Goal: Book appointment/travel/reservation

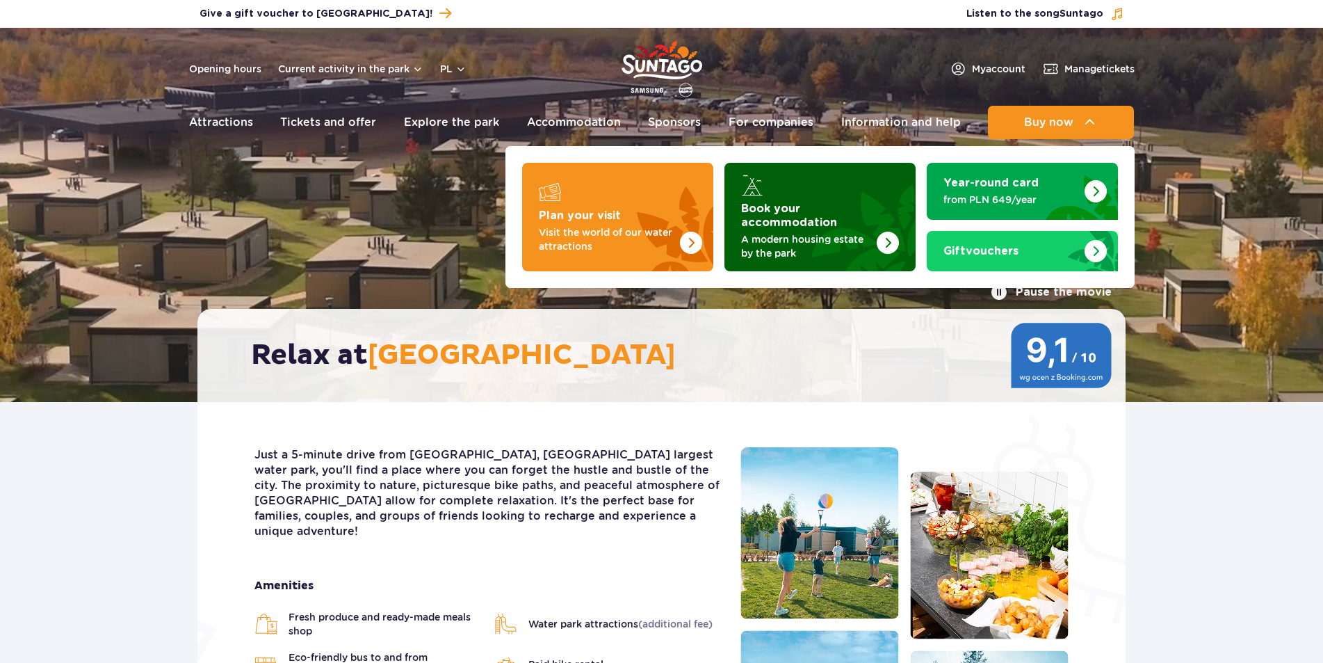
click at [862, 234] on font "A modern housing estate by the park" at bounding box center [802, 246] width 122 height 25
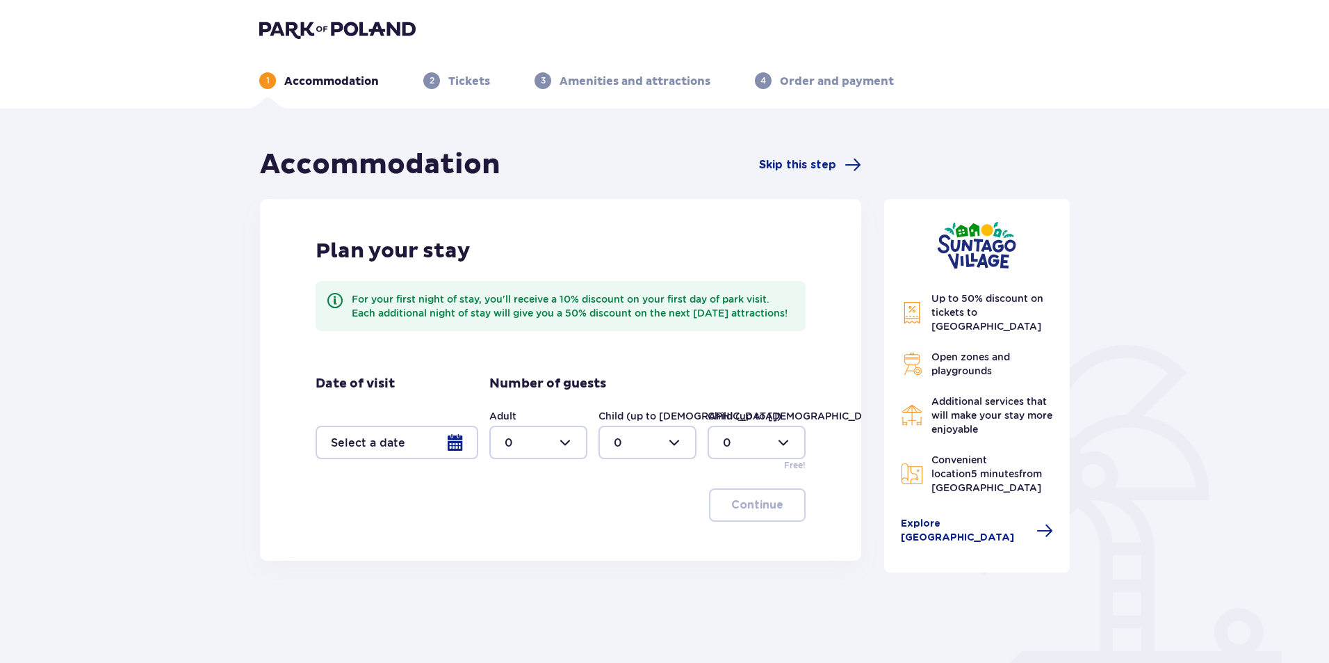
click at [451, 455] on div at bounding box center [397, 442] width 163 height 33
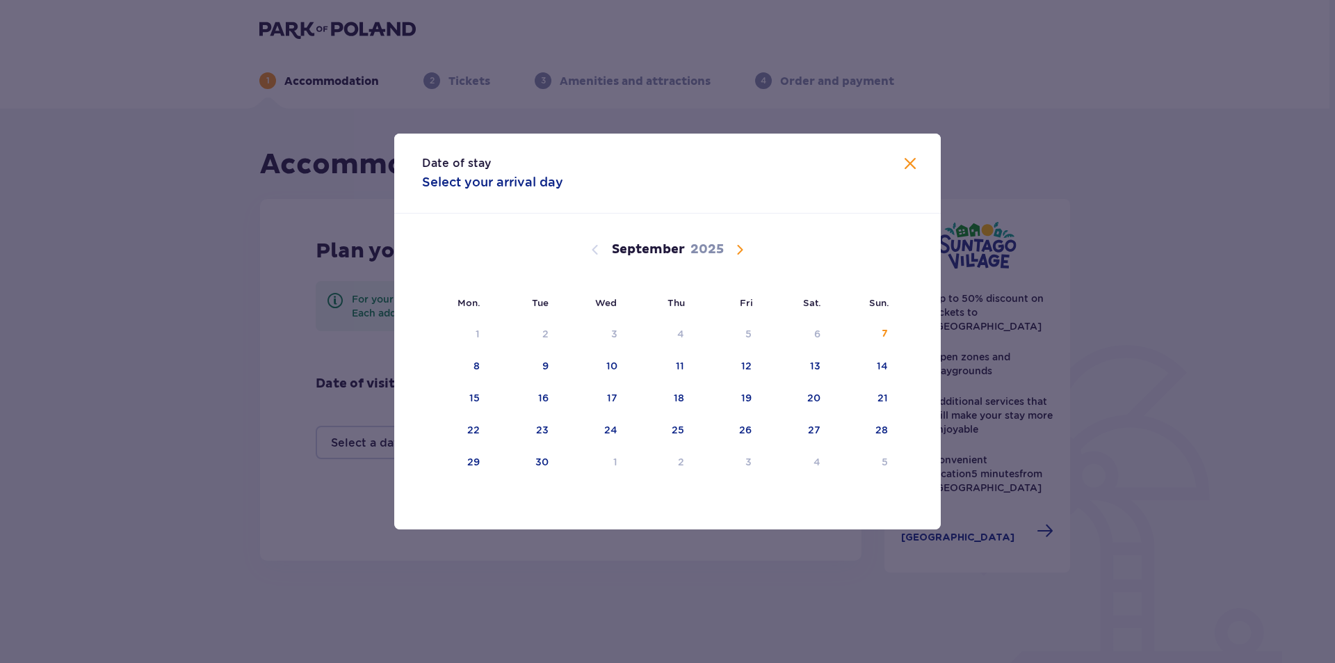
click at [741, 248] on span "Calendar" at bounding box center [739, 249] width 17 height 17
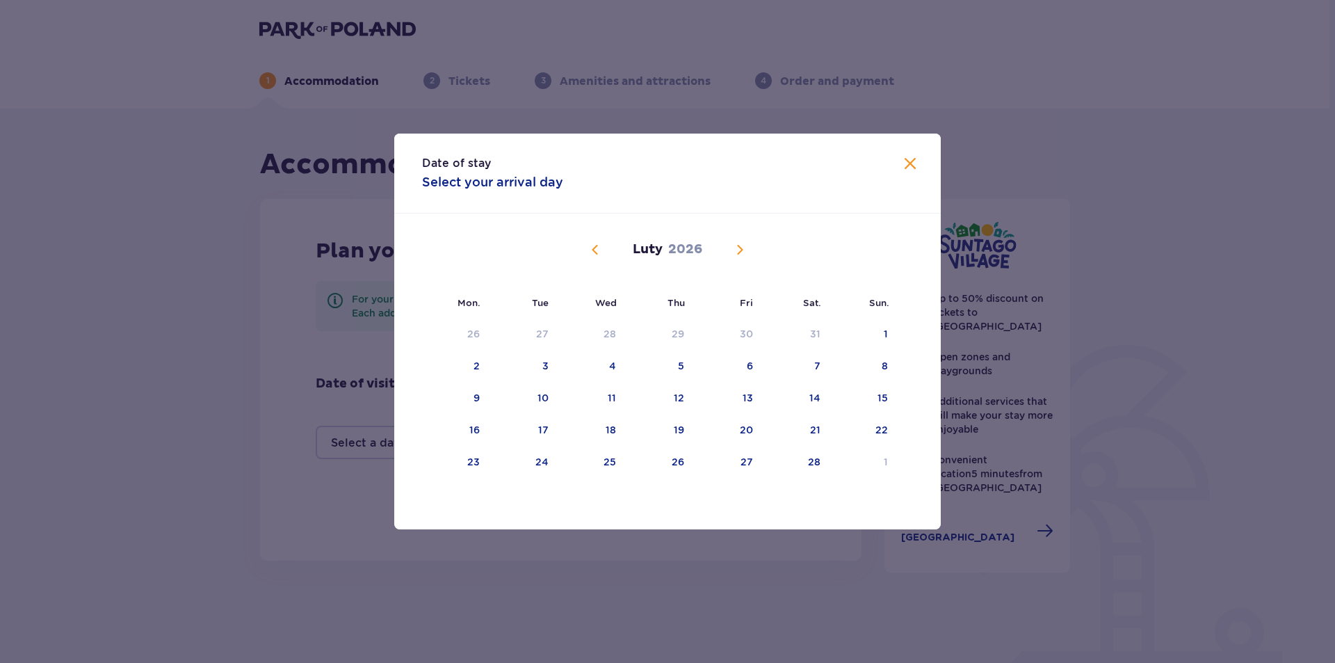
click at [741, 248] on span "Calendar" at bounding box center [739, 249] width 17 height 17
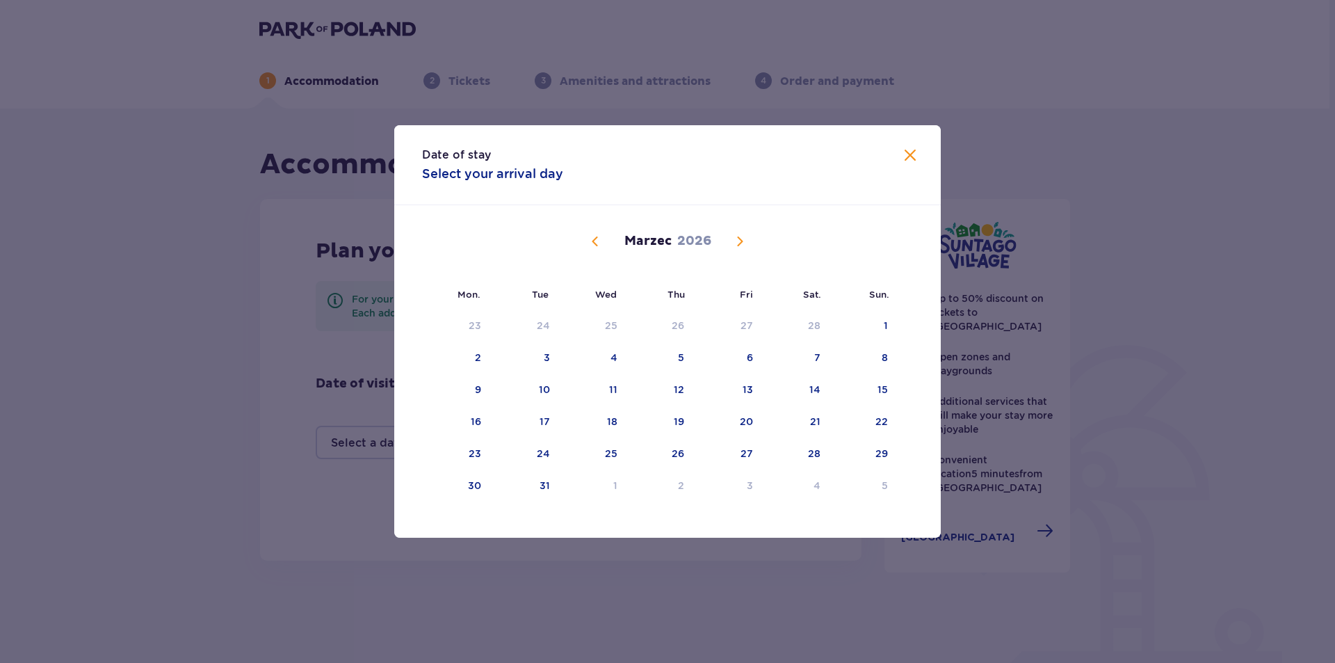
click at [741, 248] on span "Calendar" at bounding box center [739, 241] width 17 height 17
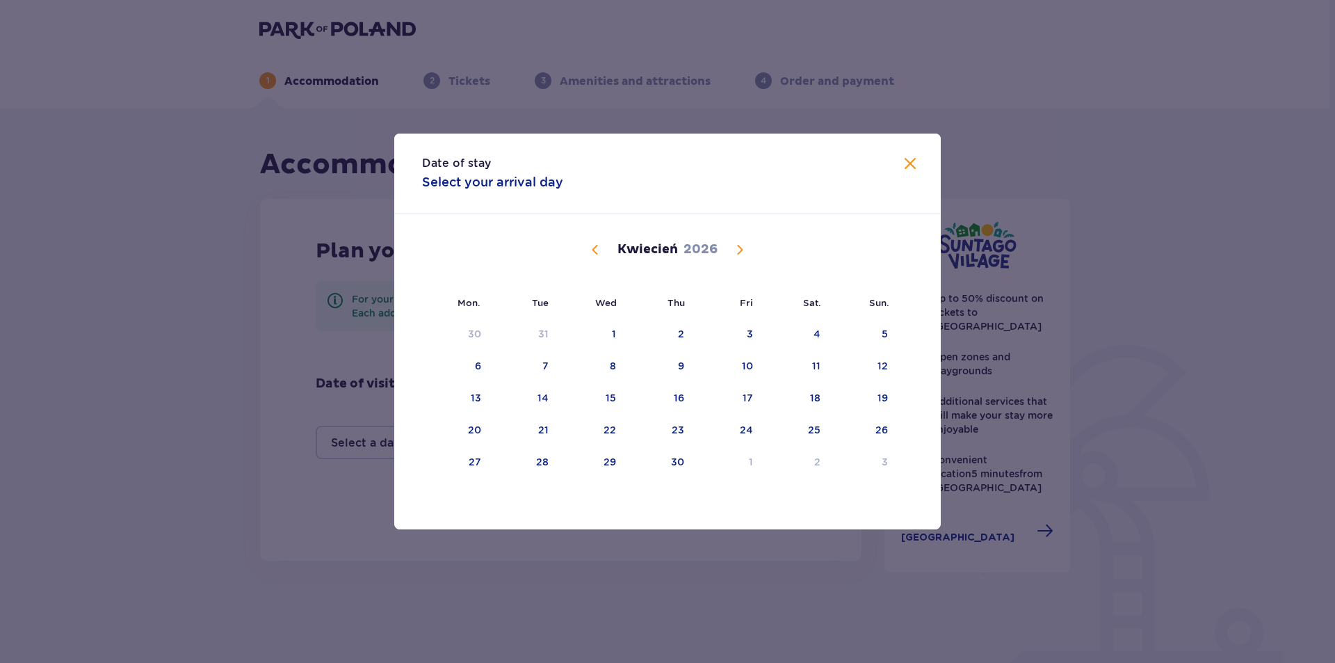
click at [741, 248] on span "Calendar" at bounding box center [739, 249] width 17 height 17
click at [594, 250] on span "Calendar" at bounding box center [595, 249] width 17 height 17
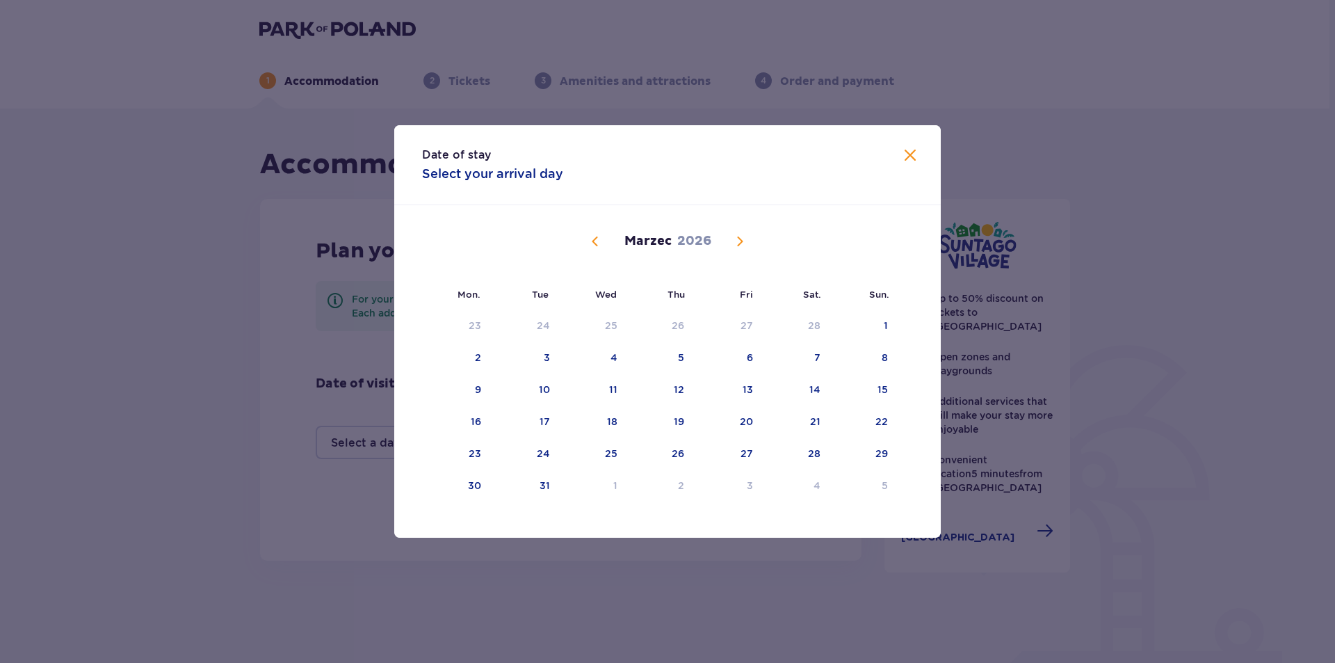
click at [594, 250] on button "Calendar" at bounding box center [595, 241] width 17 height 17
click at [594, 250] on span "Calendar" at bounding box center [595, 241] width 17 height 17
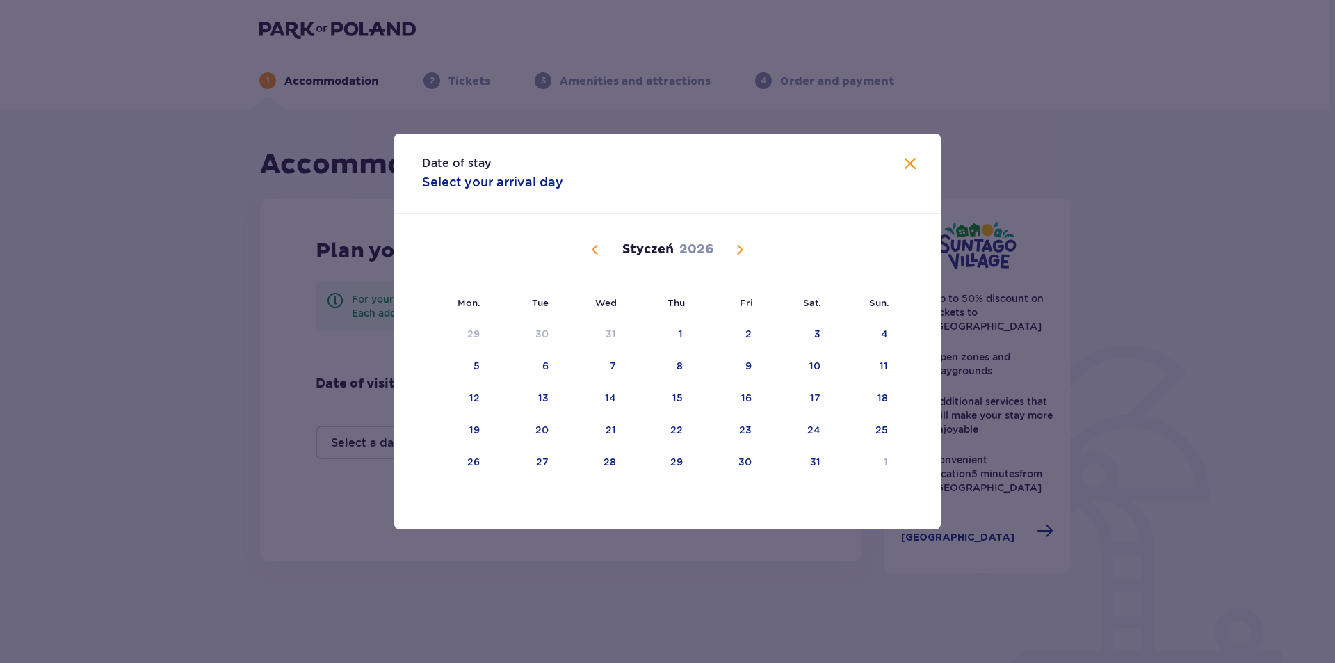
click at [594, 250] on span "Calendar" at bounding box center [595, 249] width 17 height 17
click at [737, 250] on span "Calendar" at bounding box center [739, 249] width 17 height 17
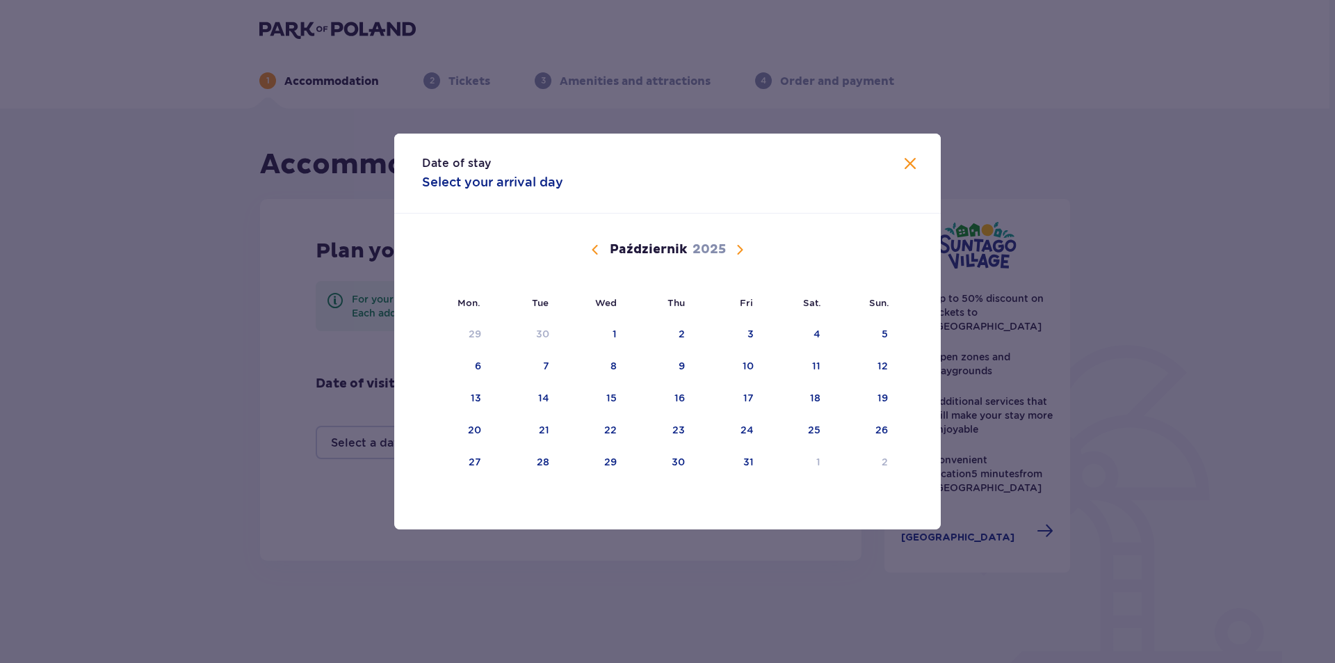
click at [737, 250] on span "Calendar" at bounding box center [739, 249] width 17 height 17
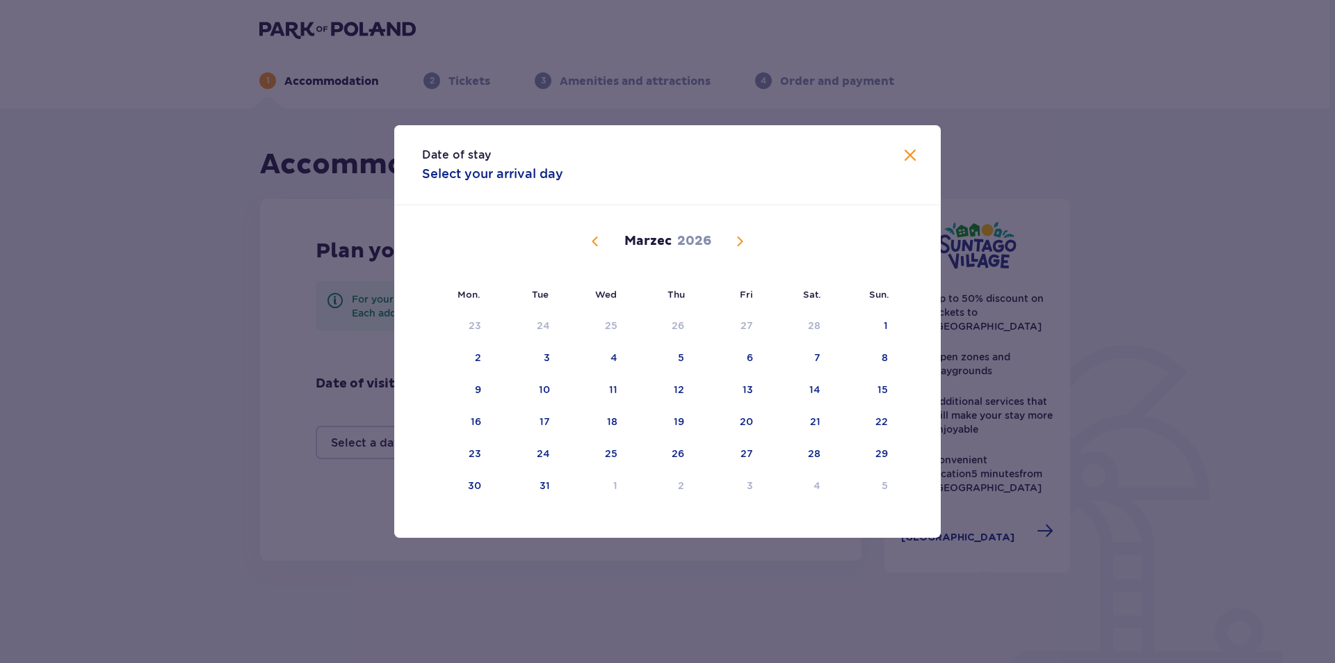
click at [740, 242] on span "Calendar" at bounding box center [739, 241] width 17 height 17
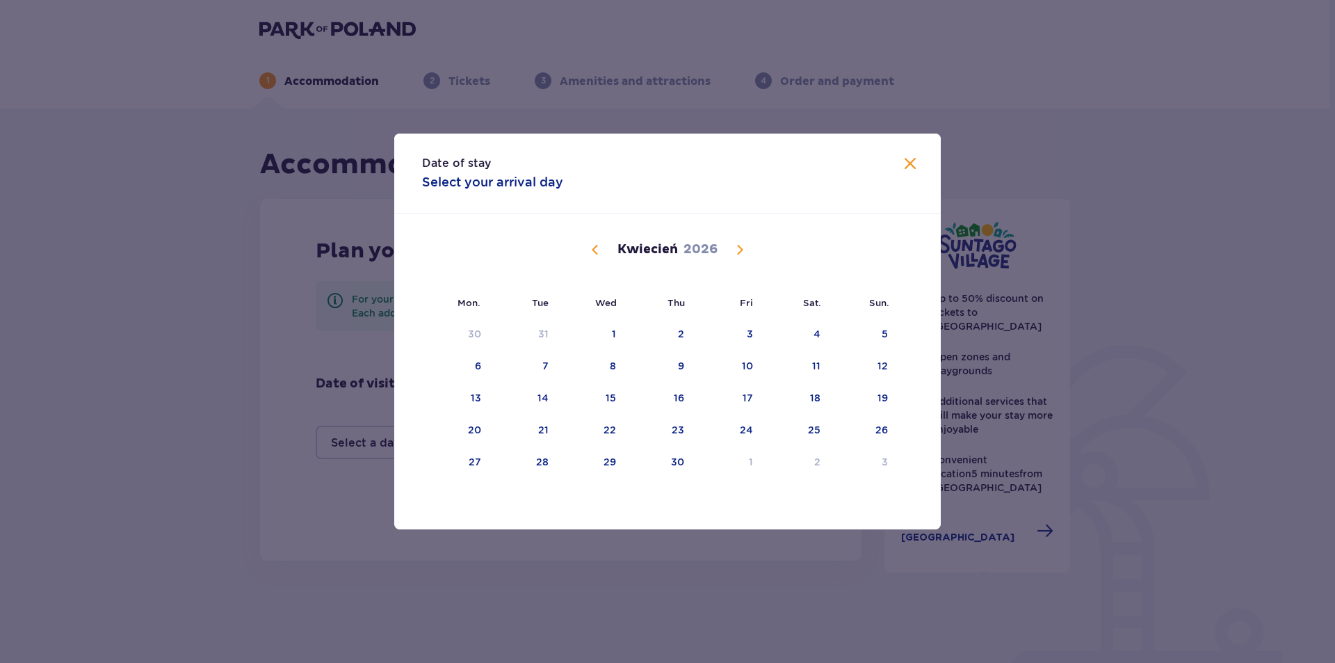
click at [741, 246] on span "Calendar" at bounding box center [739, 249] width 17 height 17
click at [741, 250] on span "Calendar" at bounding box center [739, 249] width 17 height 17
click at [739, 248] on span "Calendar" at bounding box center [739, 249] width 17 height 17
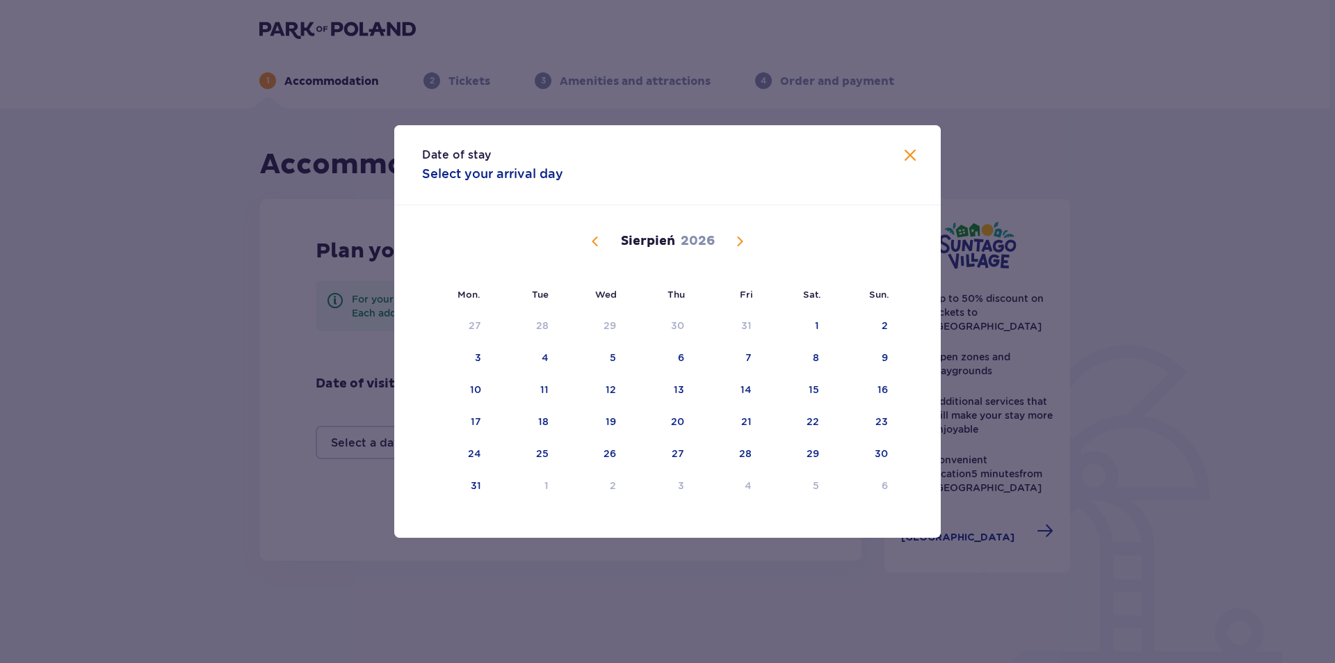
click at [599, 241] on span "Calendar" at bounding box center [595, 241] width 17 height 17
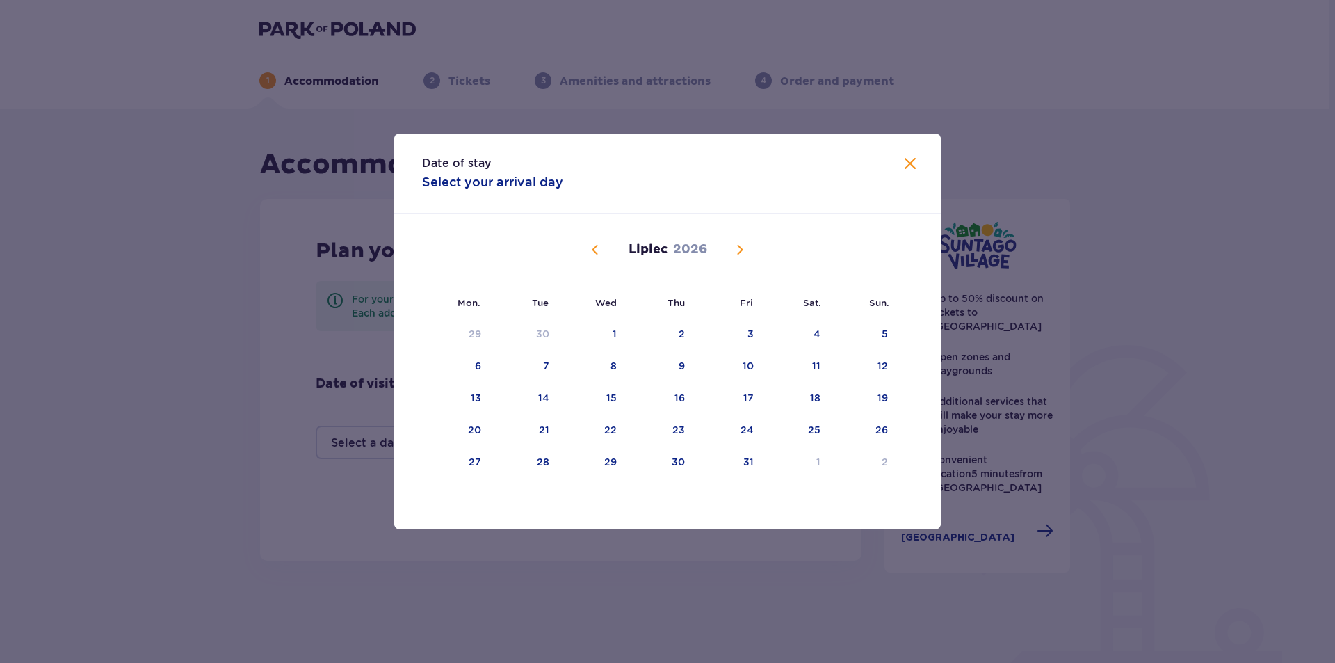
click at [594, 248] on span "Calendar" at bounding box center [595, 249] width 17 height 17
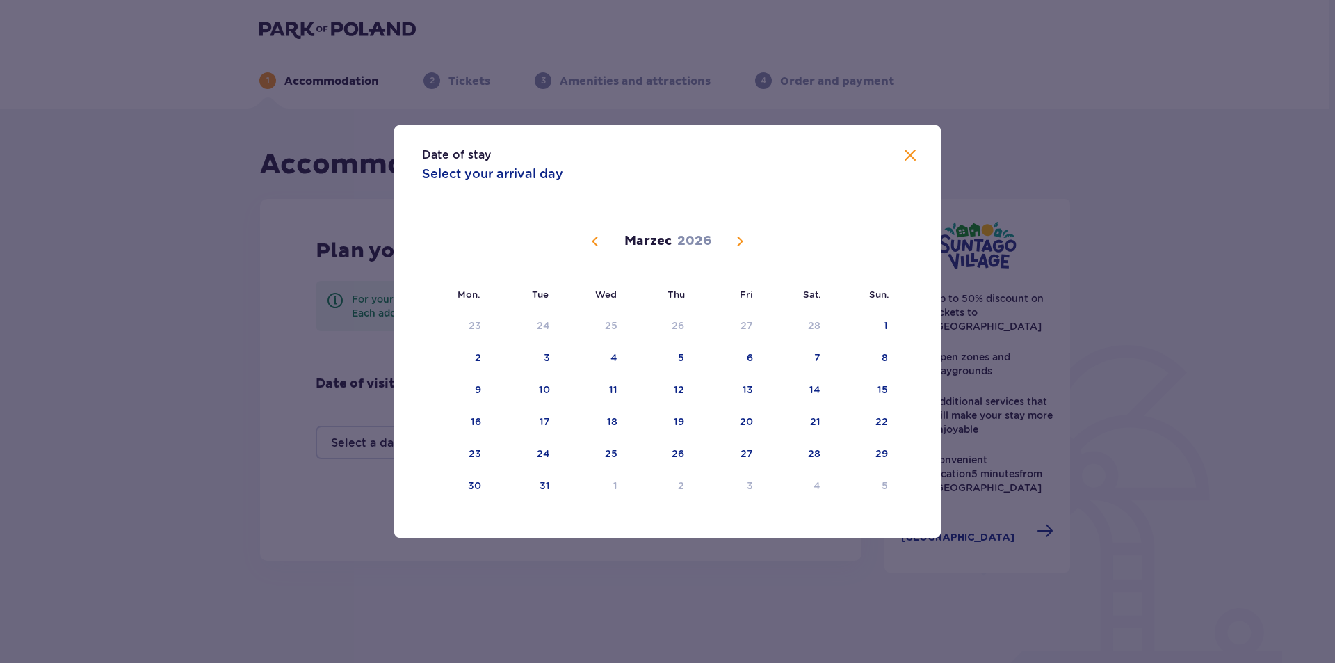
click at [594, 248] on span "Calendar" at bounding box center [595, 241] width 17 height 17
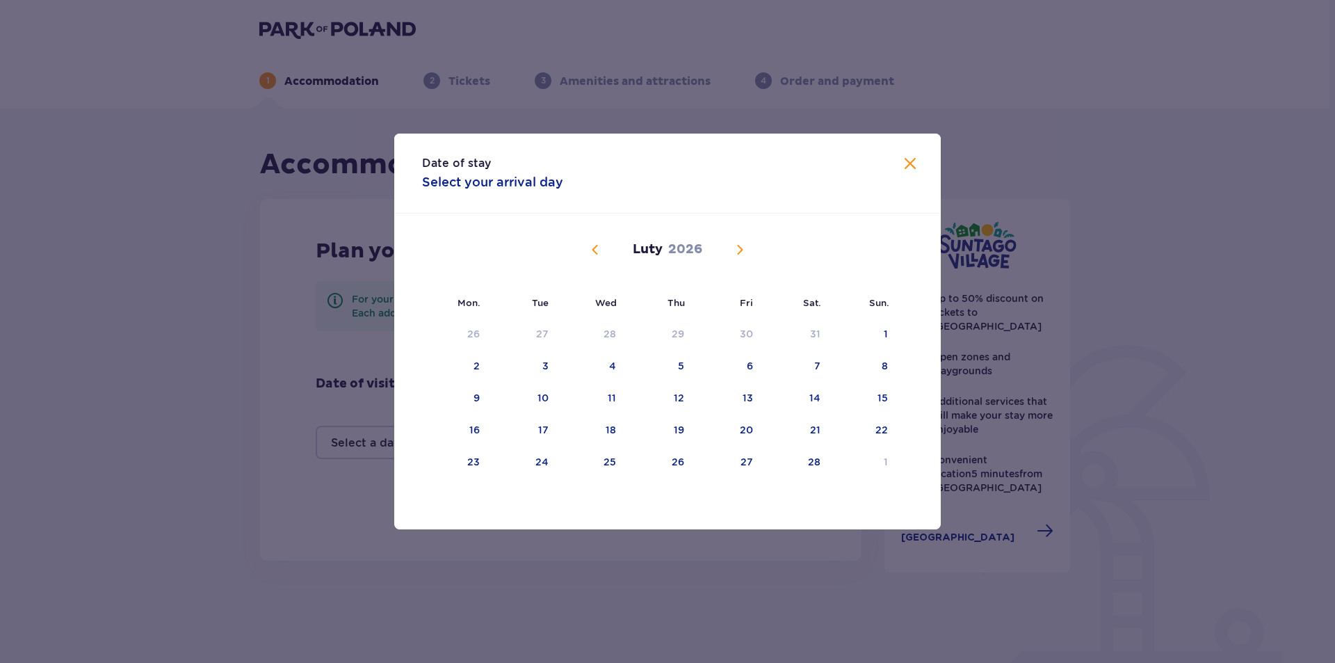
click at [594, 248] on span "Calendar" at bounding box center [595, 249] width 17 height 17
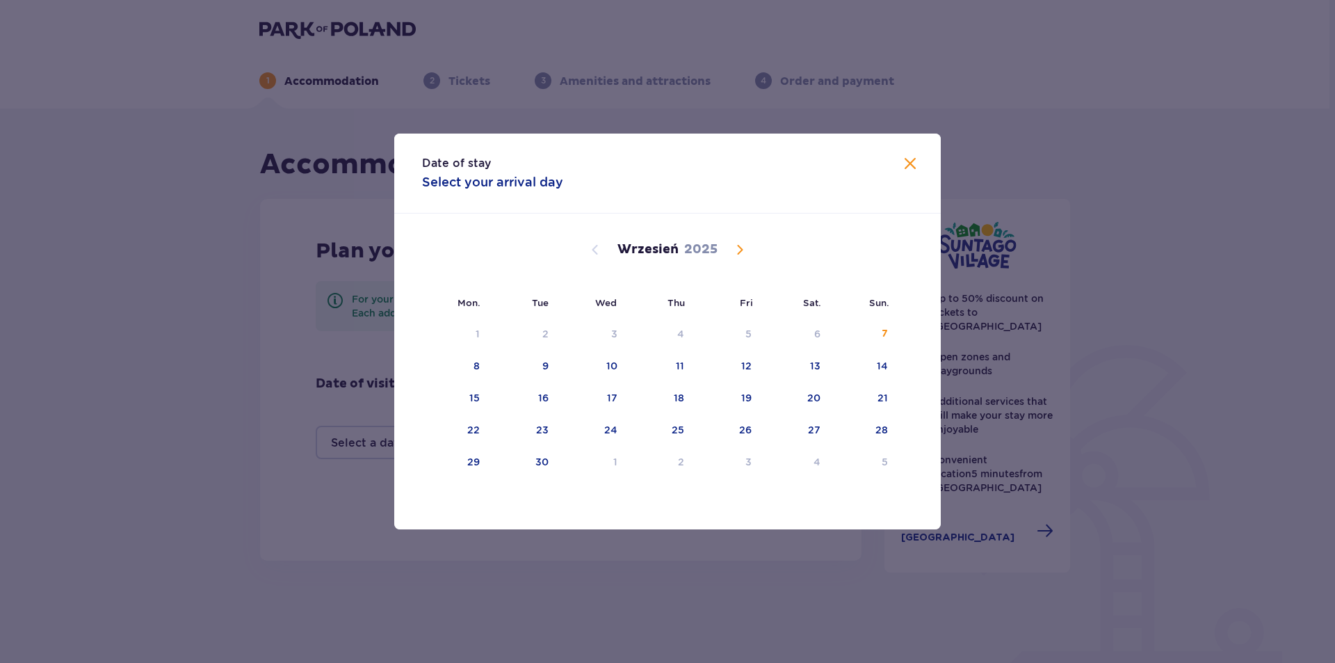
click at [741, 249] on span "Calendar" at bounding box center [739, 249] width 17 height 17
click at [741, 248] on span "Calendar" at bounding box center [739, 249] width 17 height 17
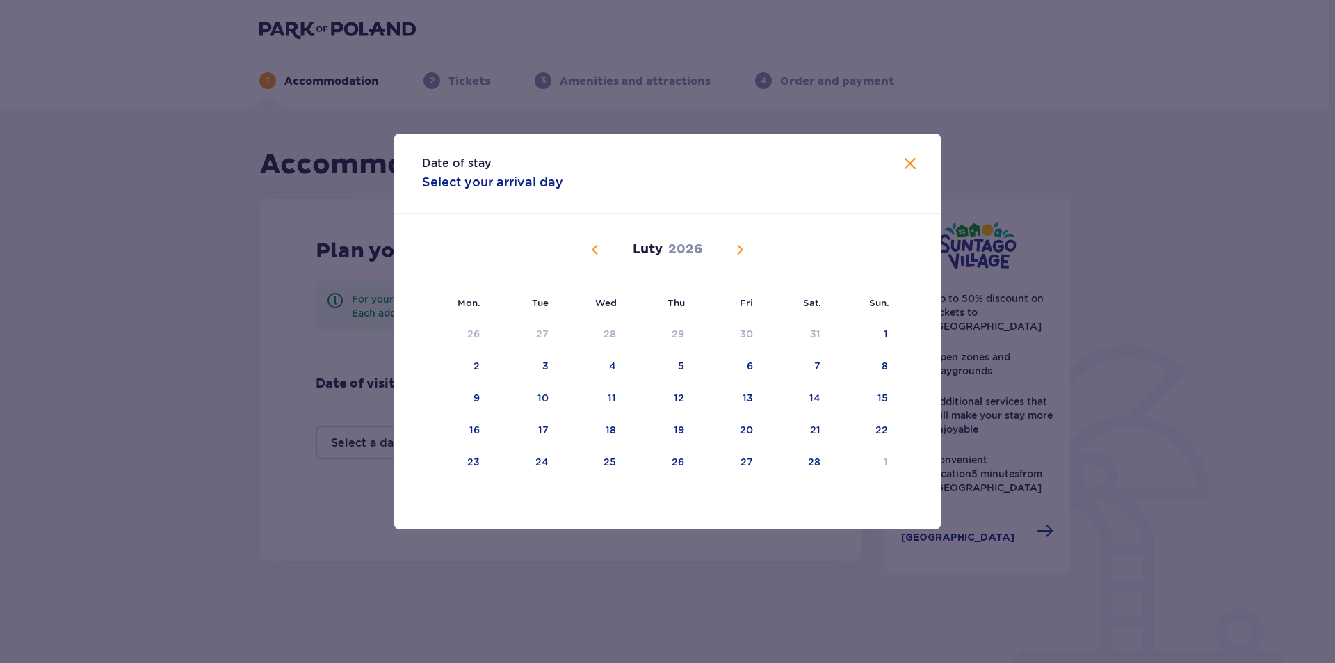
click at [741, 248] on span "Calendar" at bounding box center [739, 249] width 17 height 17
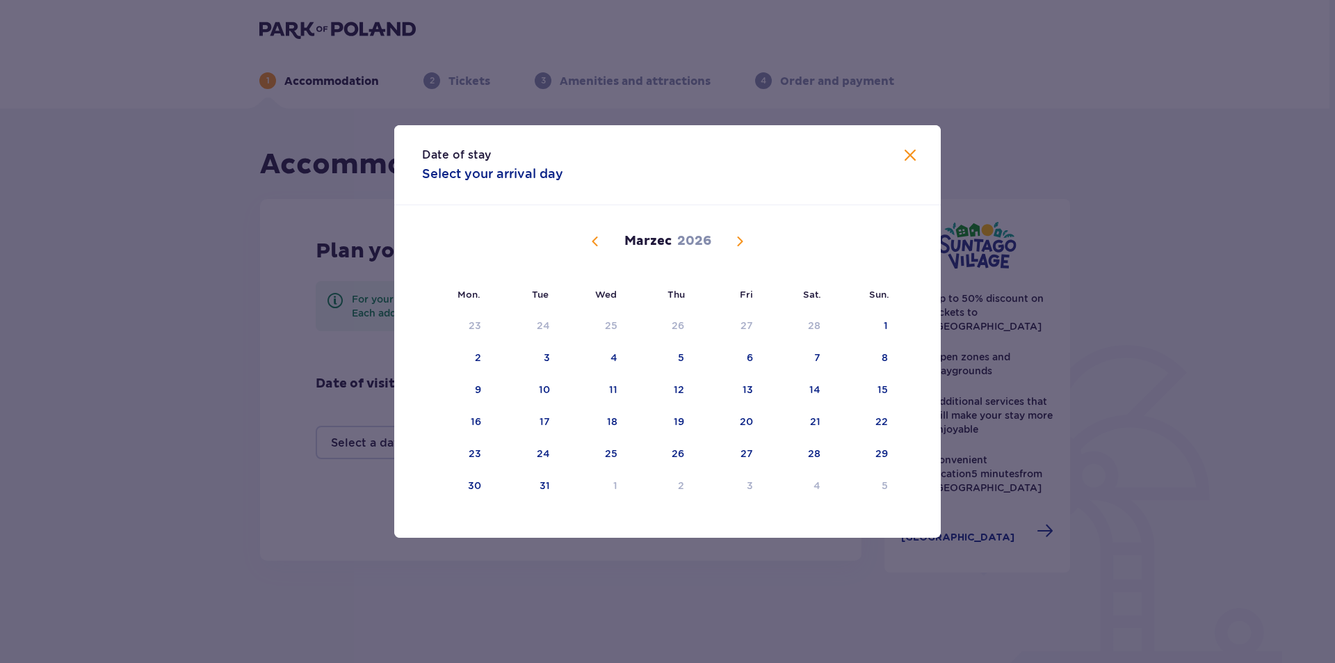
click at [741, 248] on span "Calendar" at bounding box center [739, 241] width 17 height 17
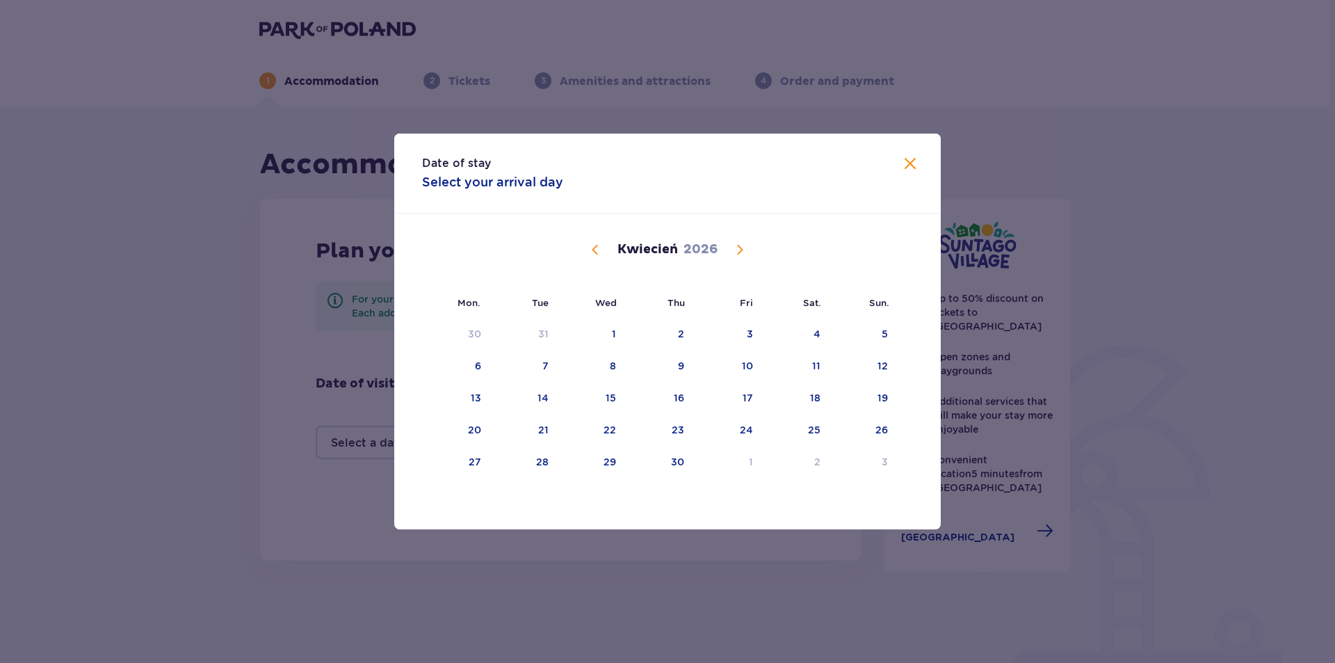
click at [743, 248] on span "Calendar" at bounding box center [739, 249] width 17 height 17
click at [885, 427] on div "26" at bounding box center [881, 430] width 13 height 14
click at [737, 250] on span "Calendar" at bounding box center [739, 249] width 17 height 17
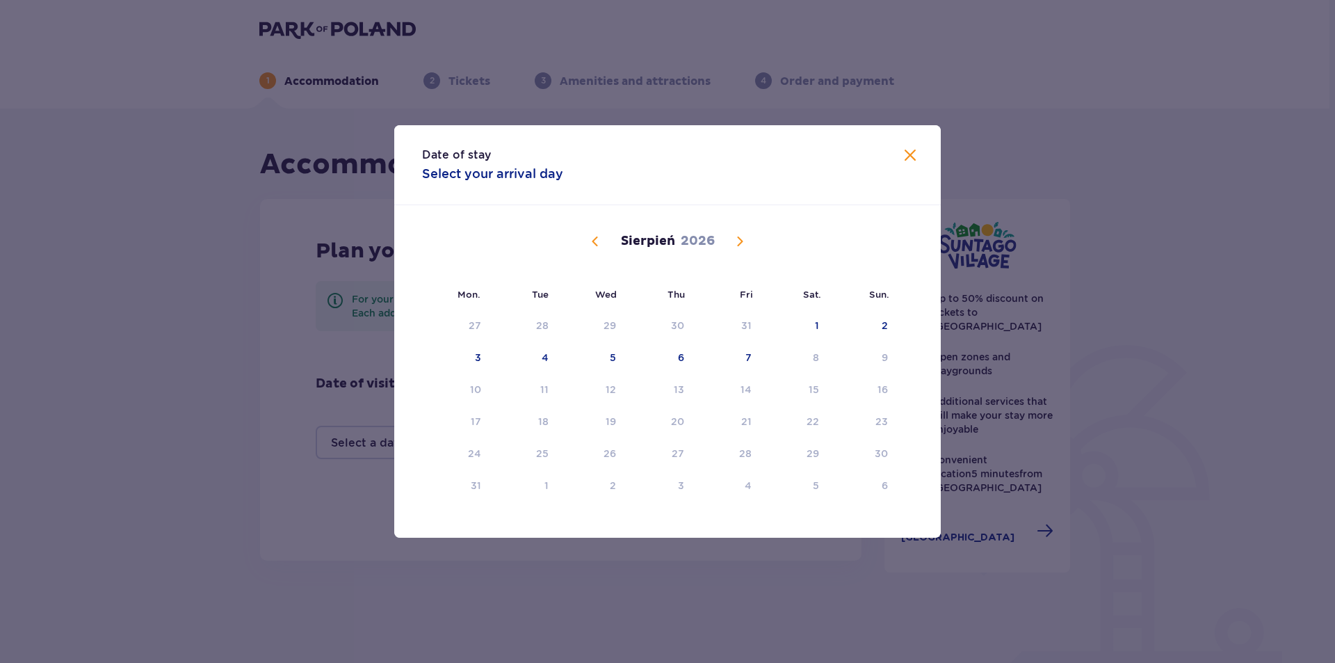
click at [908, 156] on span at bounding box center [910, 155] width 17 height 17
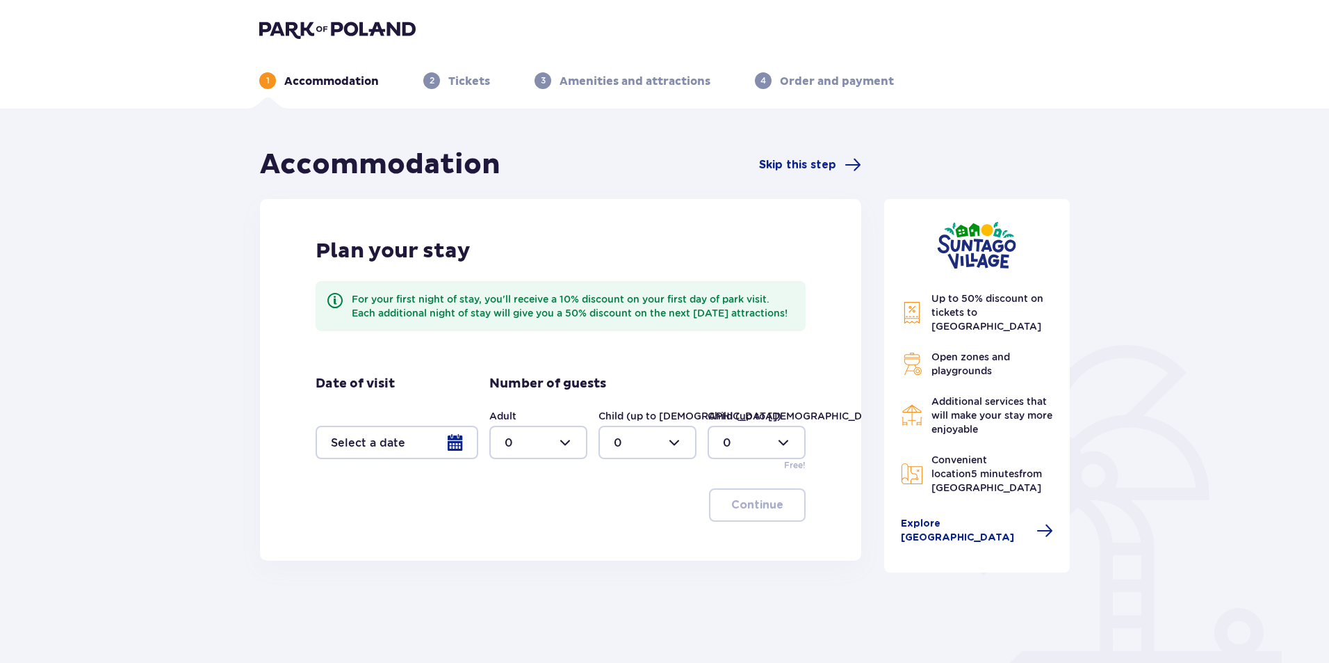
click at [460, 459] on div at bounding box center [397, 442] width 163 height 33
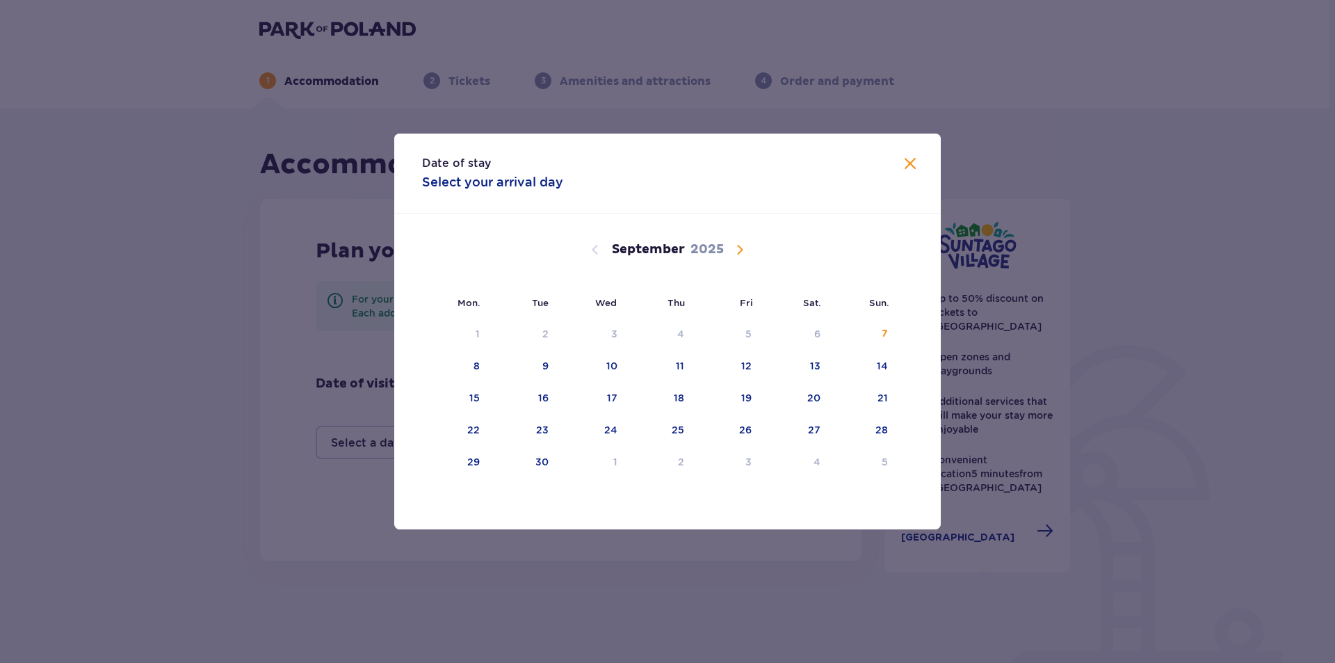
click at [741, 250] on span "Calendar" at bounding box center [739, 249] width 17 height 17
click at [741, 249] on span "Calendar" at bounding box center [739, 249] width 17 height 17
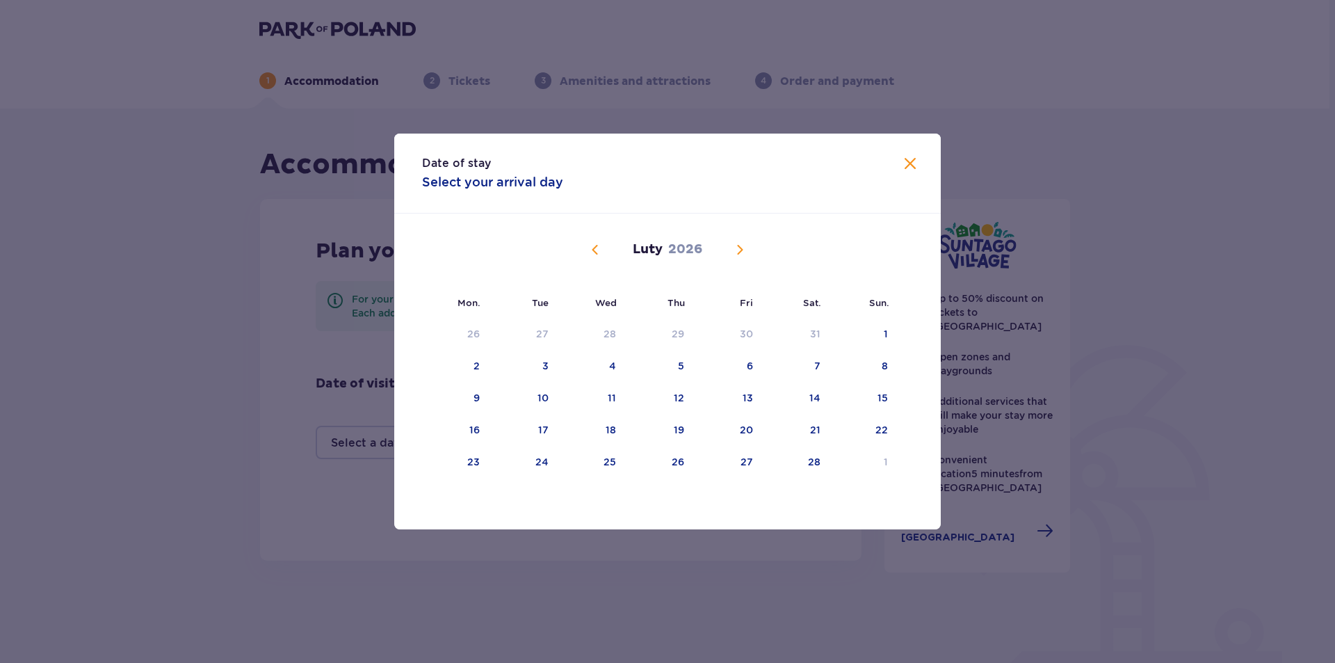
click at [741, 249] on span "Calendar" at bounding box center [739, 249] width 17 height 17
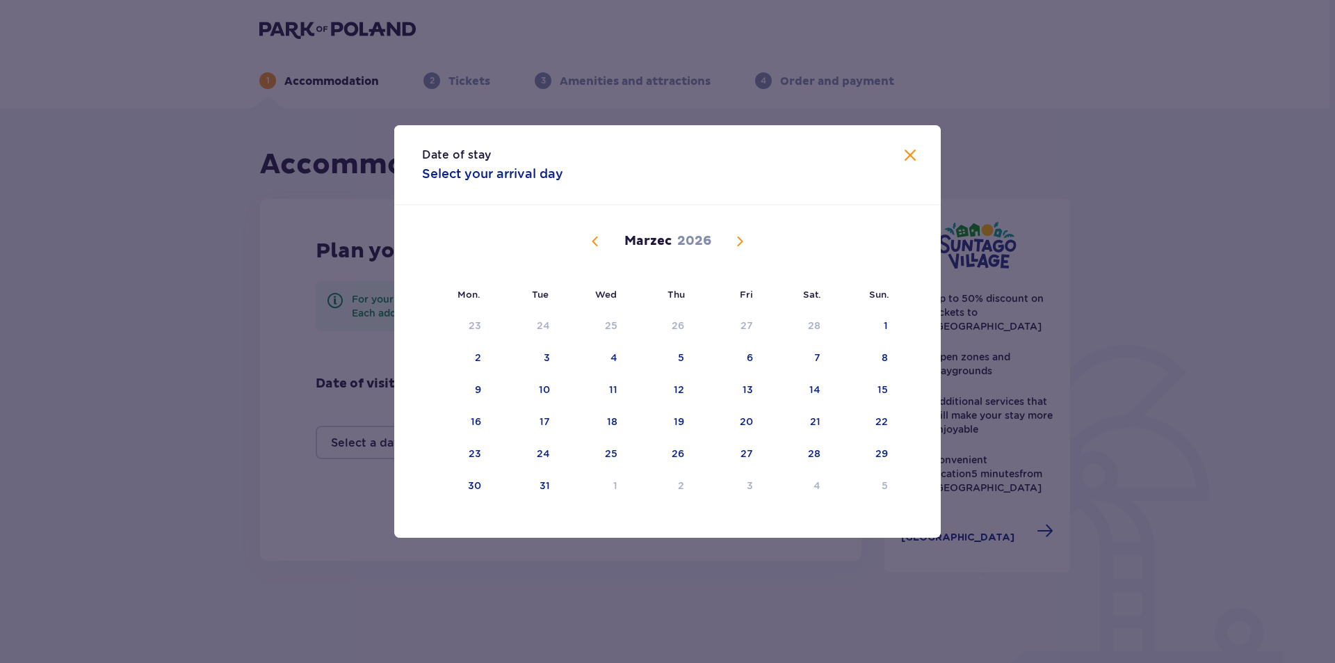
click at [739, 238] on span "Calendar" at bounding box center [739, 241] width 17 height 17
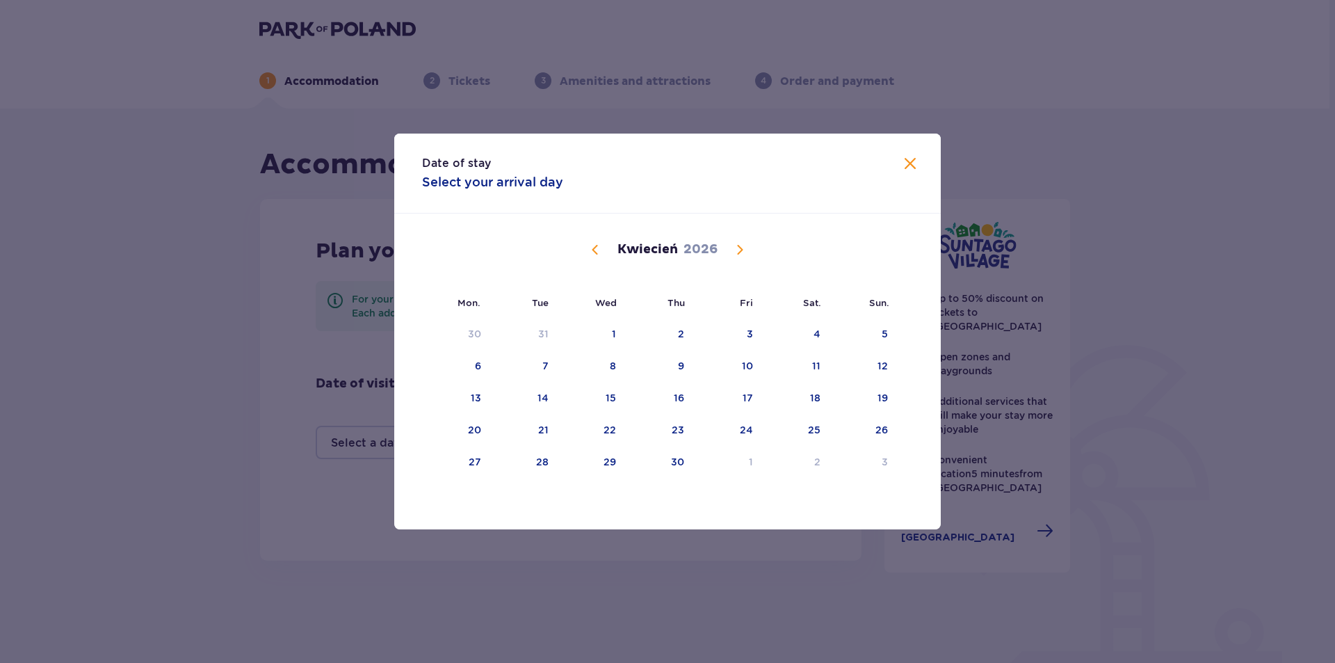
click at [739, 245] on span "Calendar" at bounding box center [739, 249] width 17 height 17
click at [739, 246] on span "Calendar" at bounding box center [739, 249] width 17 height 17
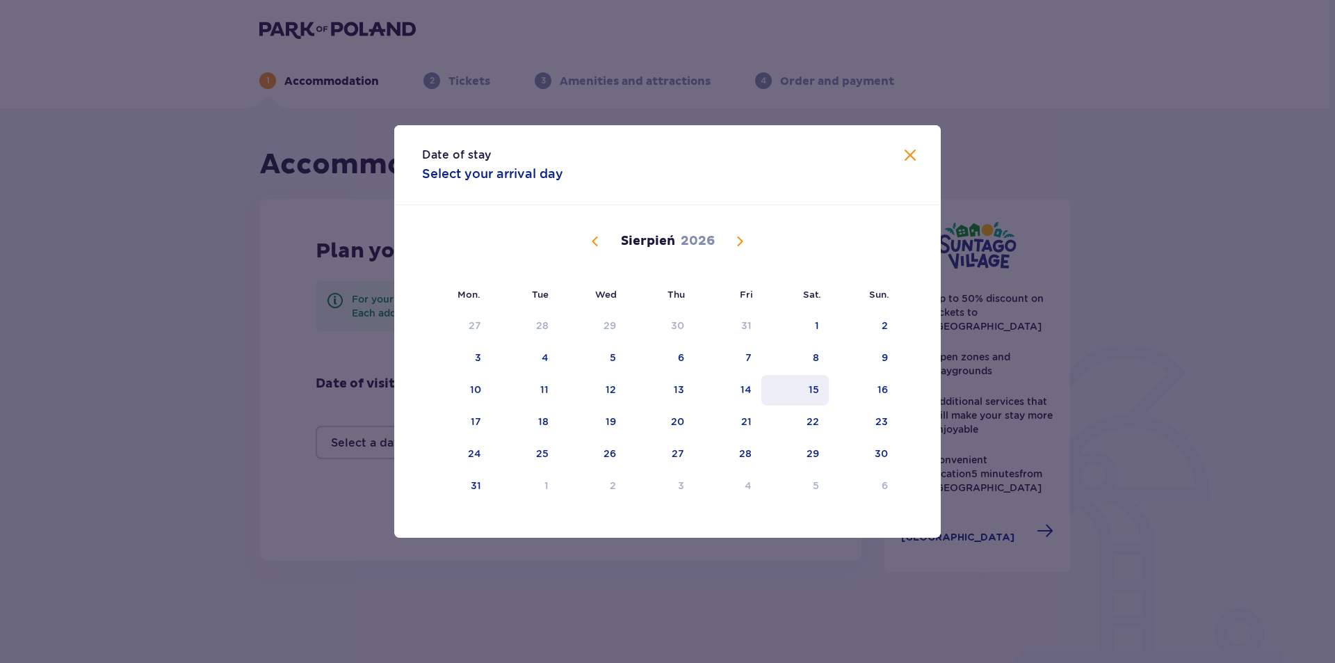
click at [813, 384] on div "15" at bounding box center [814, 389] width 10 height 14
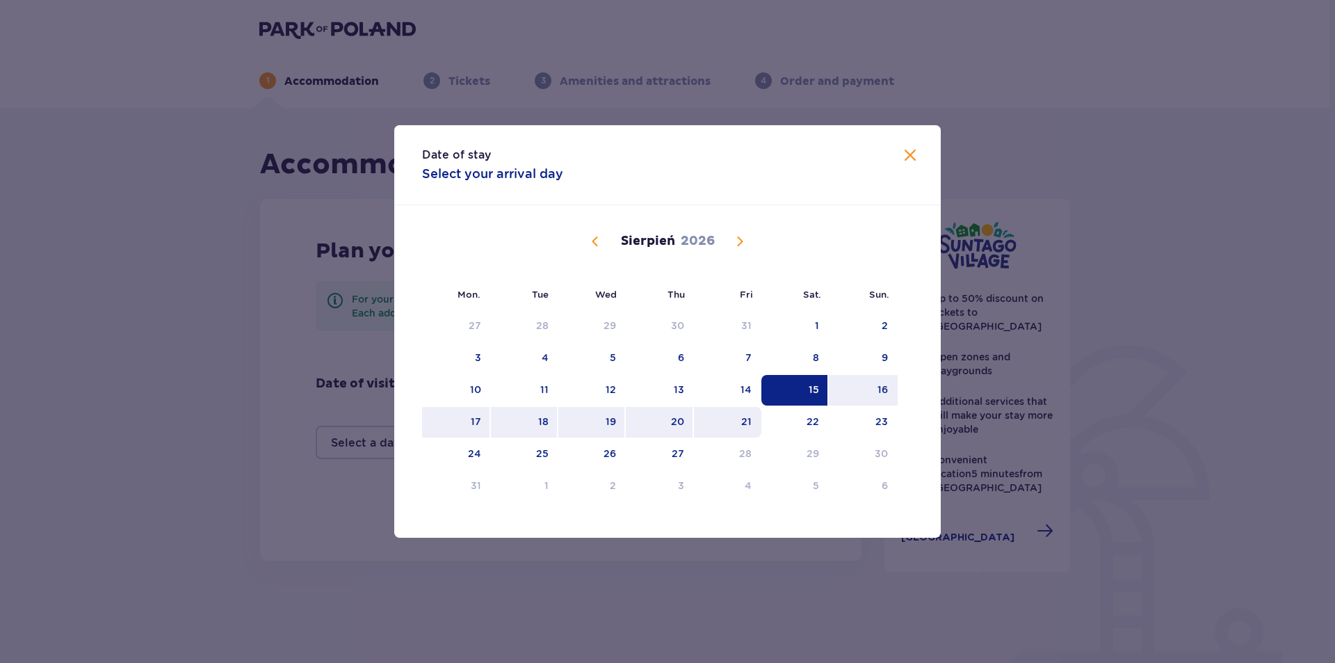
click at [740, 426] on div "21" at bounding box center [727, 422] width 67 height 31
type input "[DATE] - [DATE]"
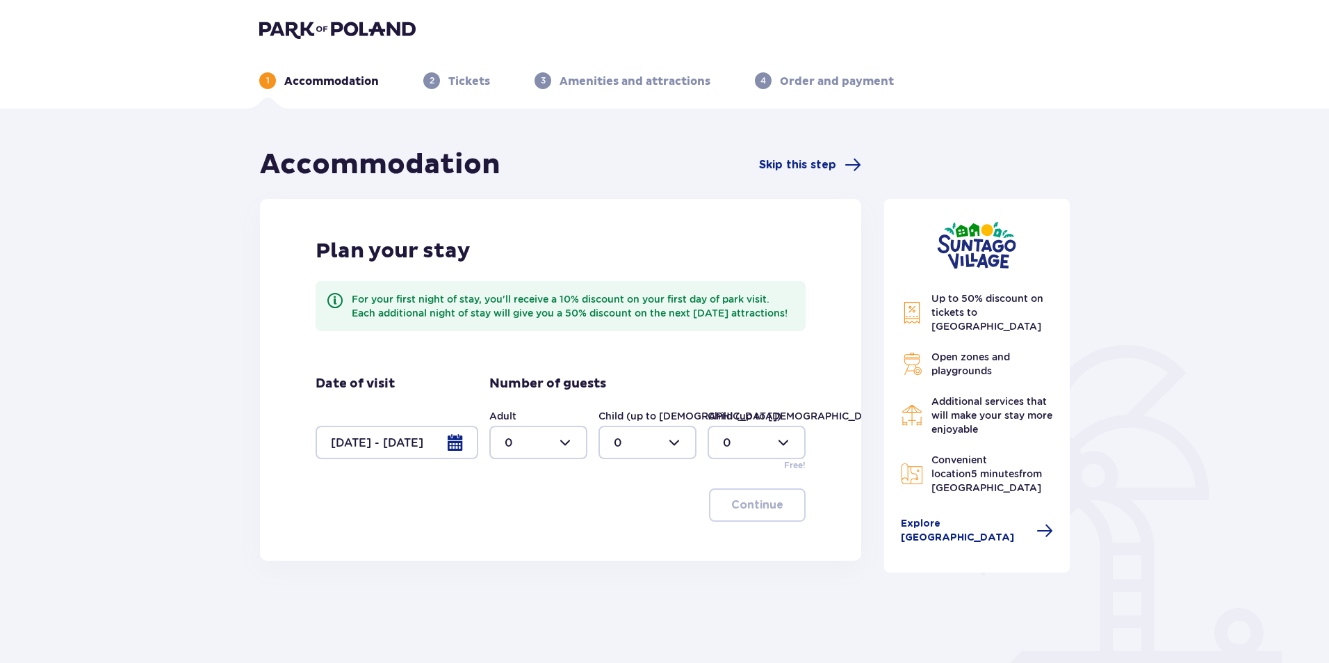
click at [563, 455] on div at bounding box center [538, 442] width 98 height 33
click at [530, 583] on div "3" at bounding box center [538, 585] width 67 height 15
type input "3"
click at [674, 458] on div at bounding box center [648, 442] width 98 height 33
click at [619, 556] on font "2" at bounding box center [617, 556] width 7 height 13
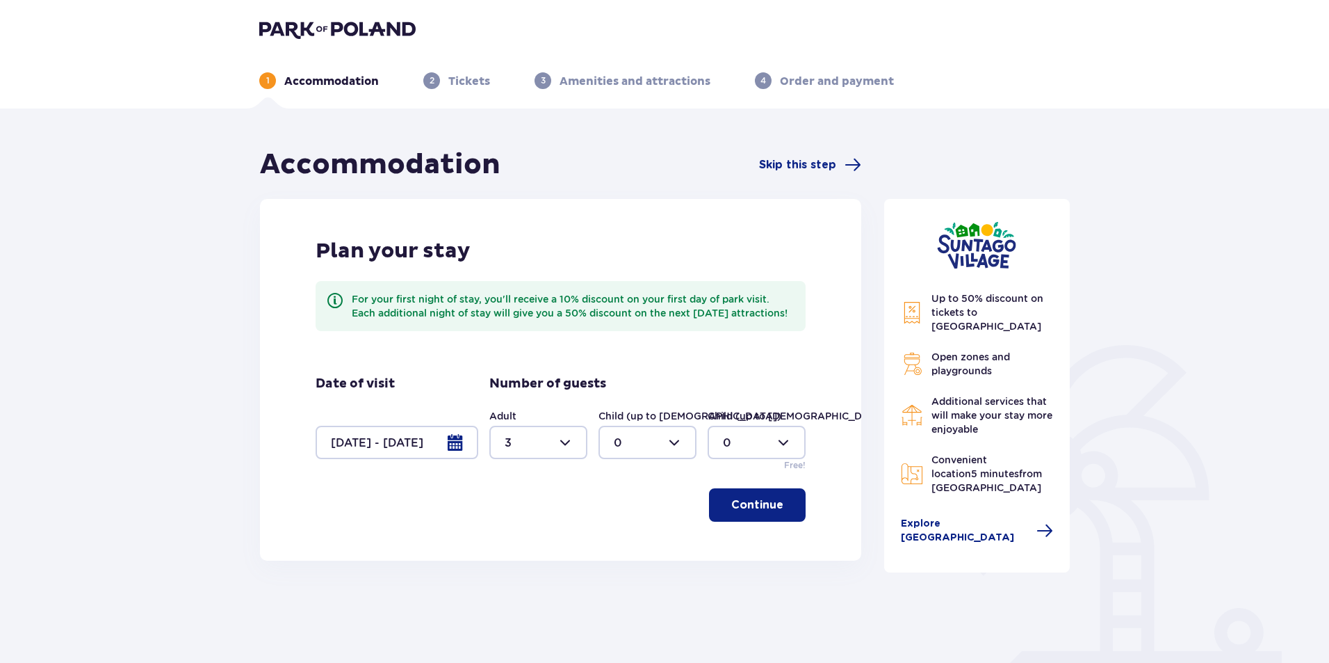
type input "2"
click at [752, 510] on font "Continue" at bounding box center [757, 504] width 52 height 11
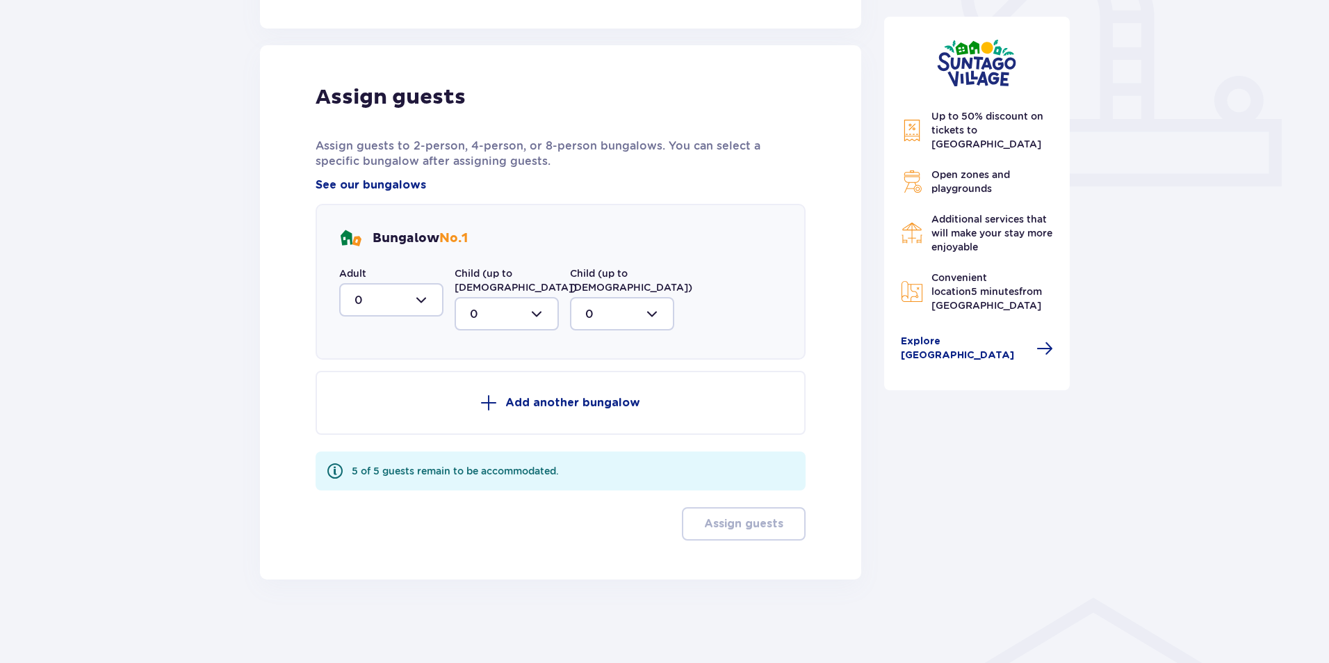
scroll to position [476, 0]
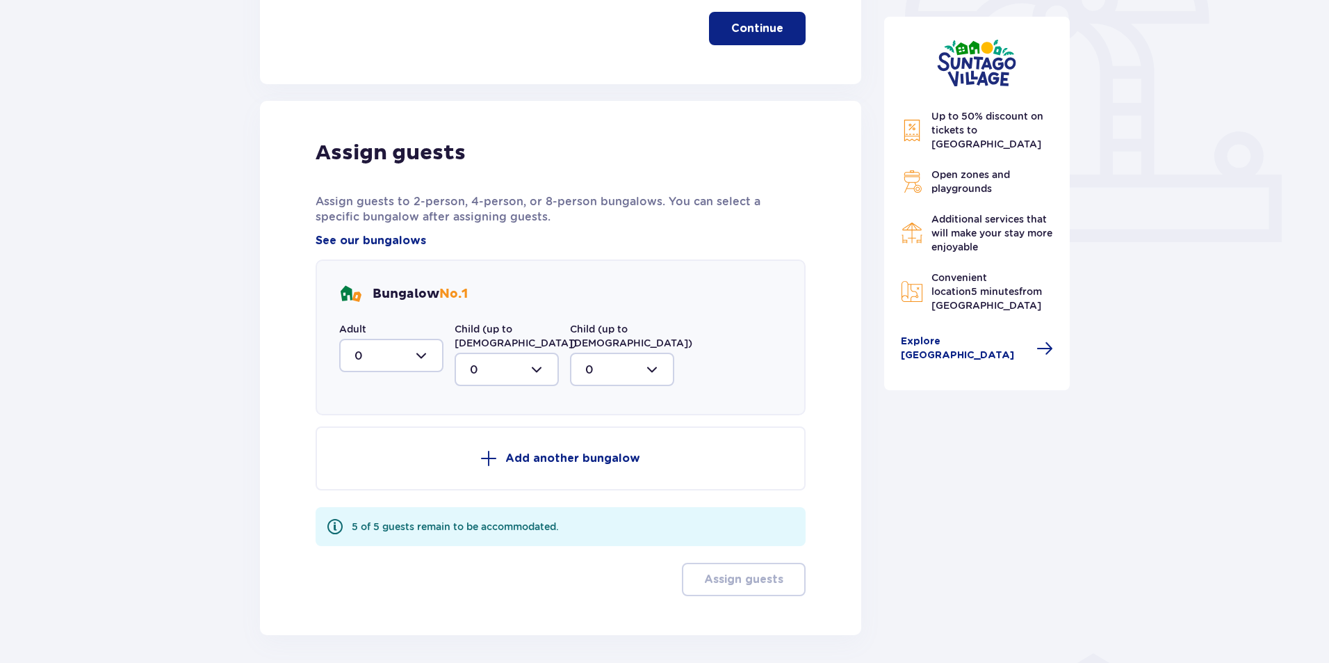
click at [421, 370] on div at bounding box center [391, 355] width 104 height 33
click at [358, 492] on font "3" at bounding box center [358, 484] width 7 height 13
type input "3"
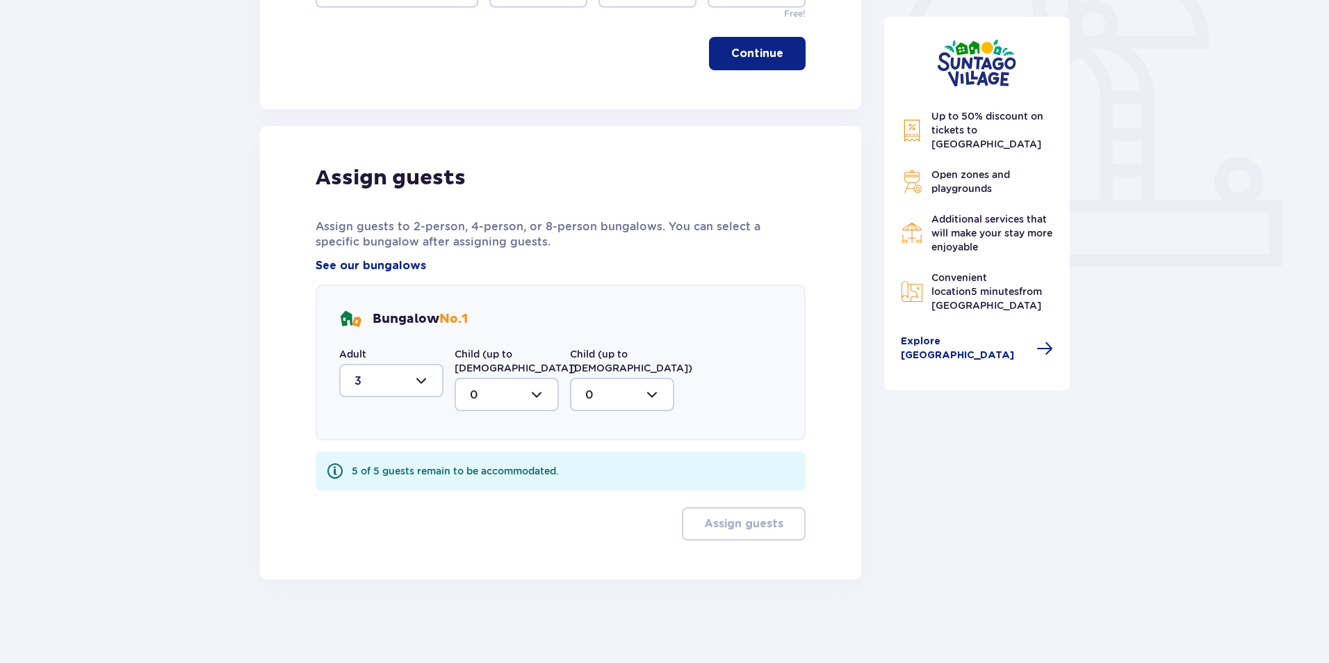
scroll to position [465, 0]
click at [540, 395] on div at bounding box center [507, 394] width 104 height 33
click at [483, 495] on div "2" at bounding box center [507, 494] width 74 height 15
type input "2"
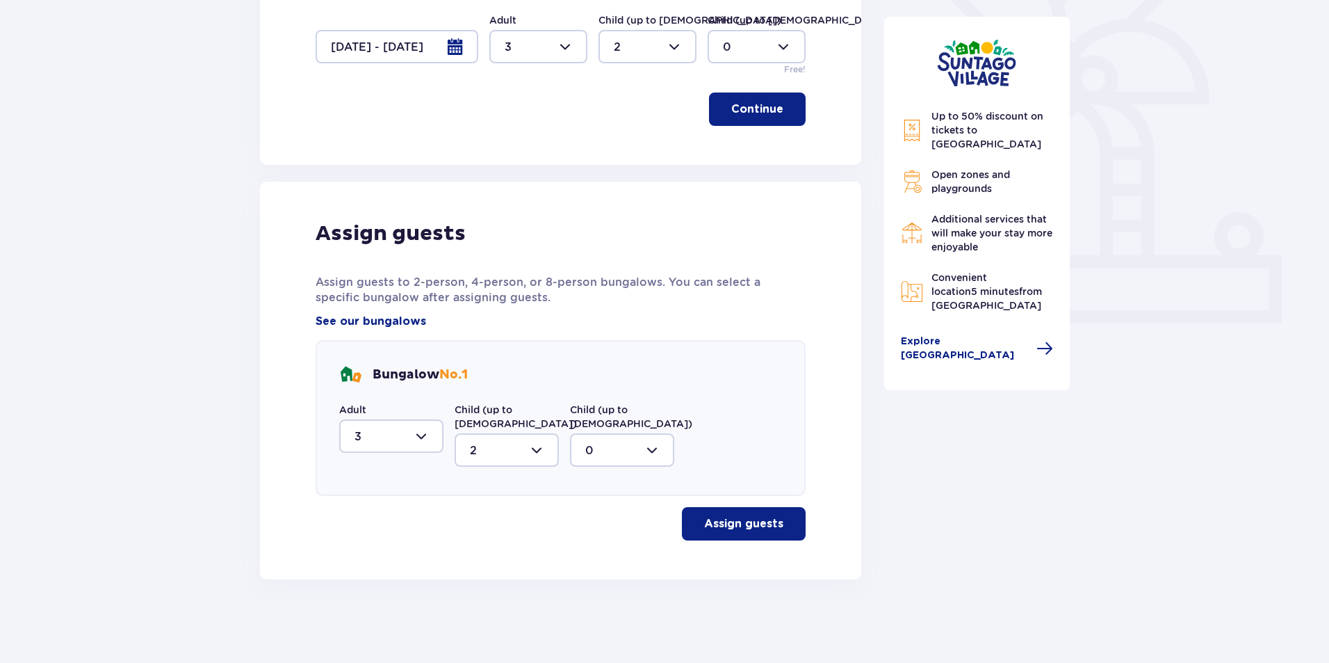
click at [743, 531] on font "Assign guests" at bounding box center [743, 523] width 79 height 15
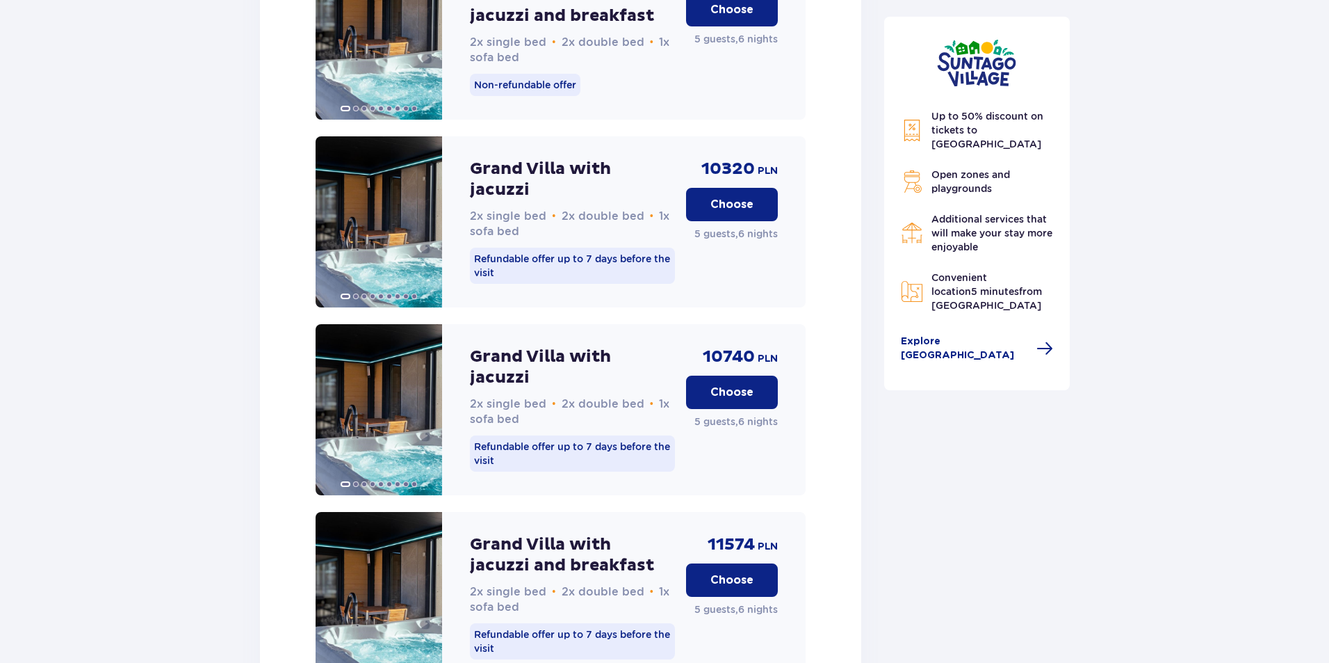
scroll to position [1754, 0]
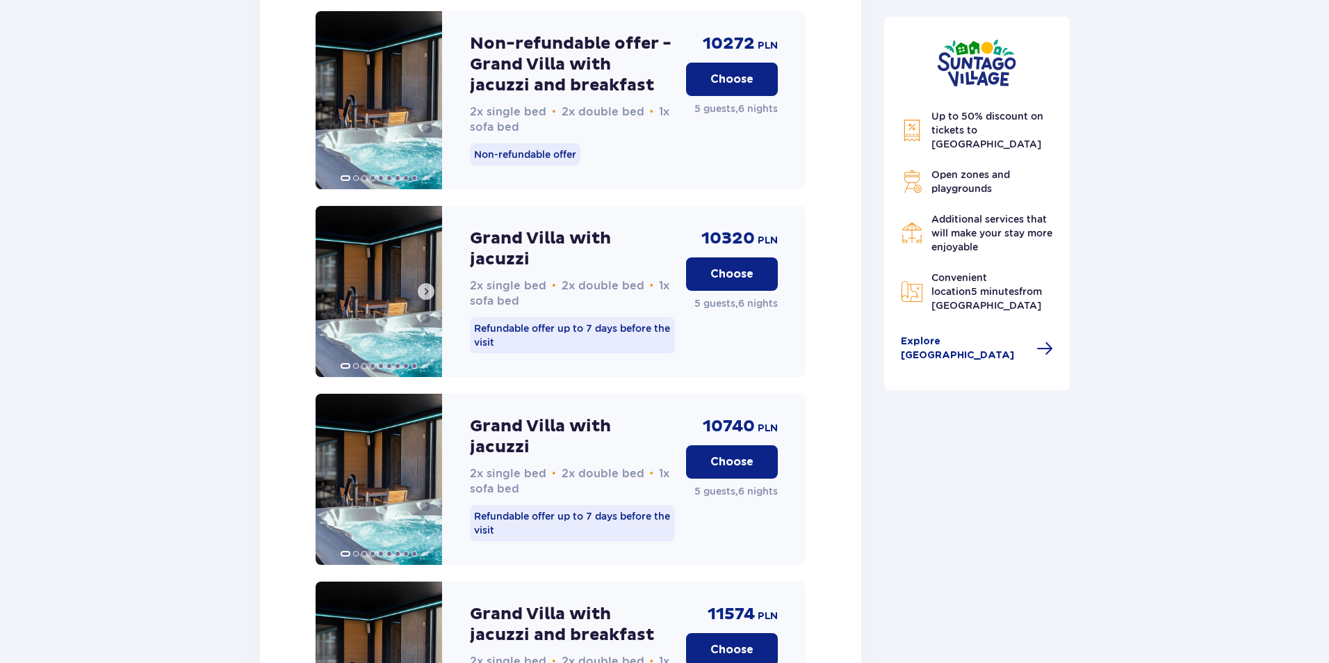
click at [428, 286] on span at bounding box center [426, 291] width 11 height 11
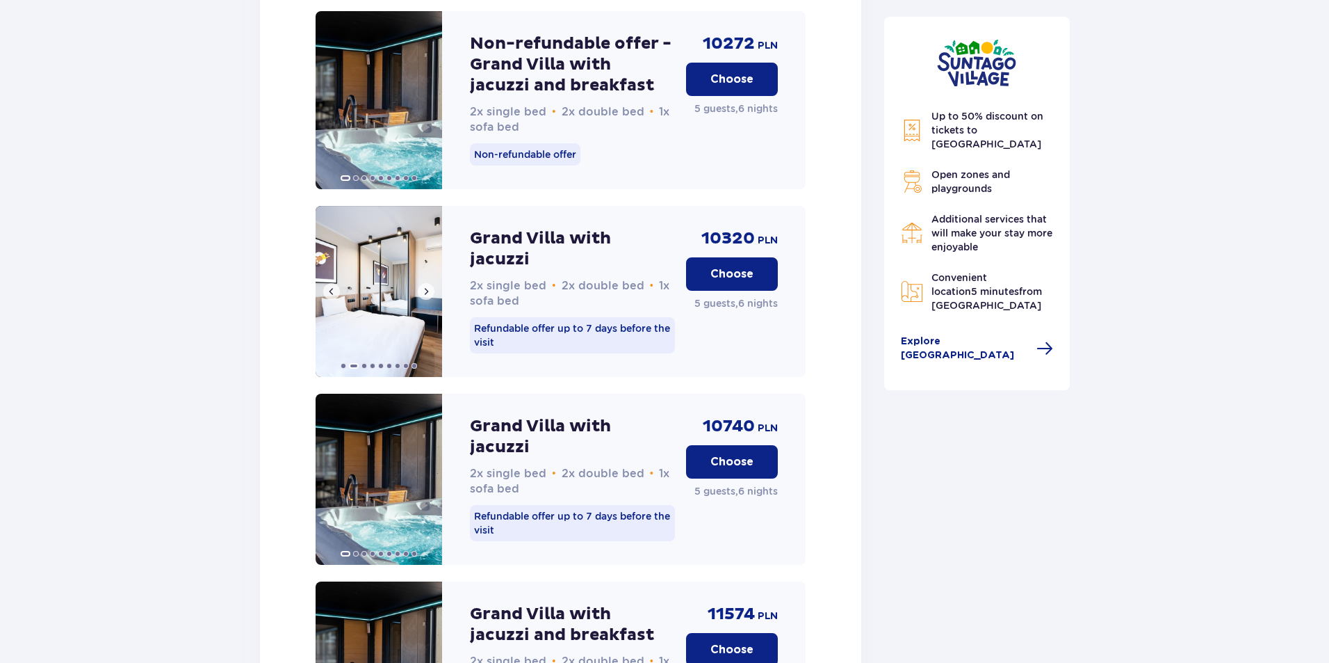
click at [428, 286] on span at bounding box center [426, 291] width 11 height 11
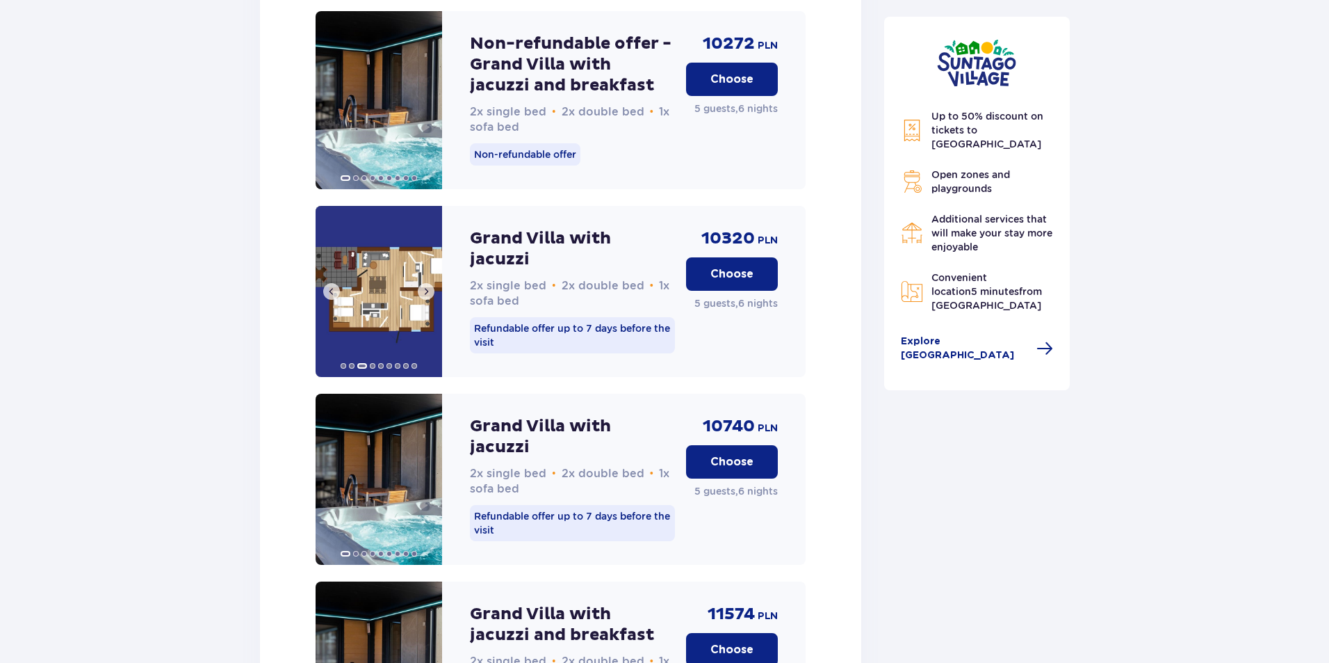
click at [428, 286] on span at bounding box center [426, 291] width 11 height 11
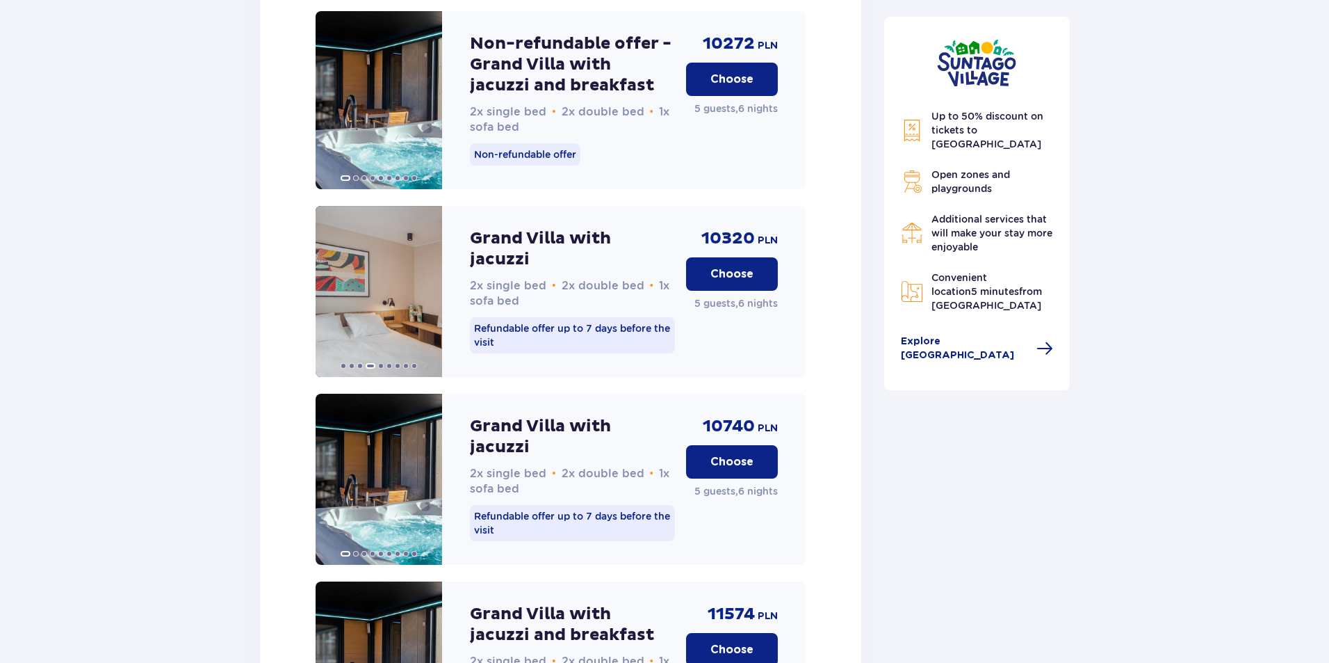
click at [733, 268] on font "Choose" at bounding box center [732, 273] width 43 height 11
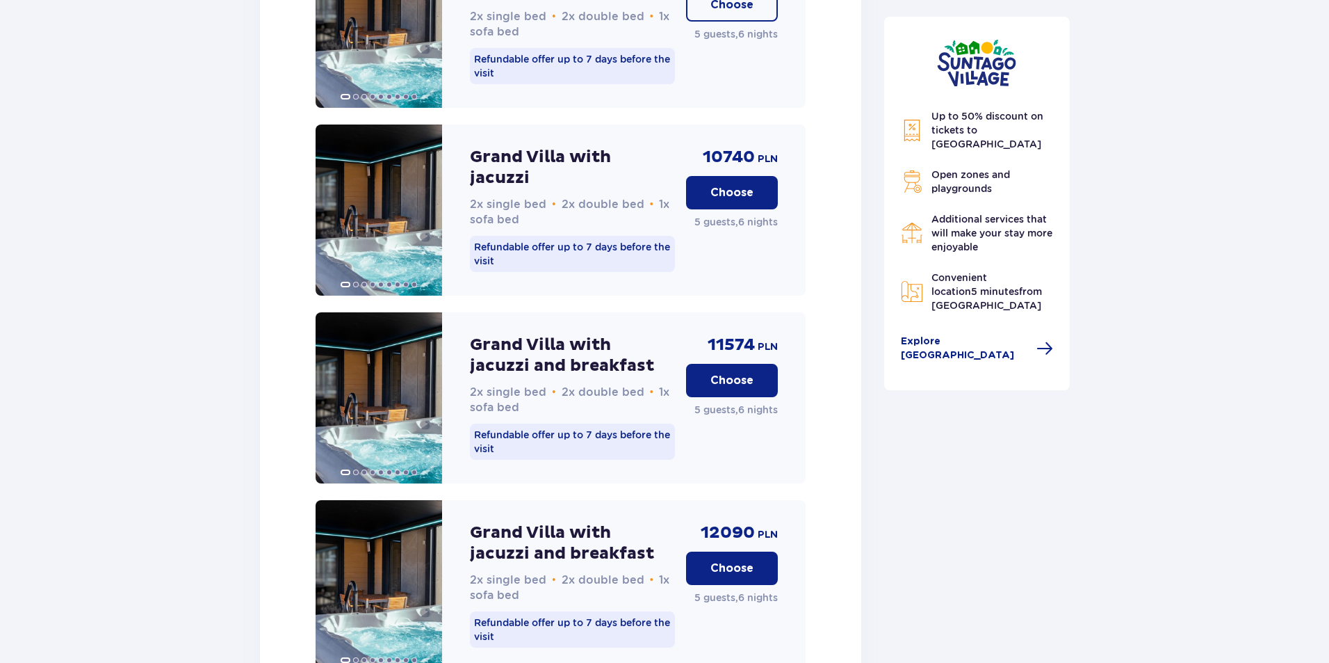
scroll to position [2162, 0]
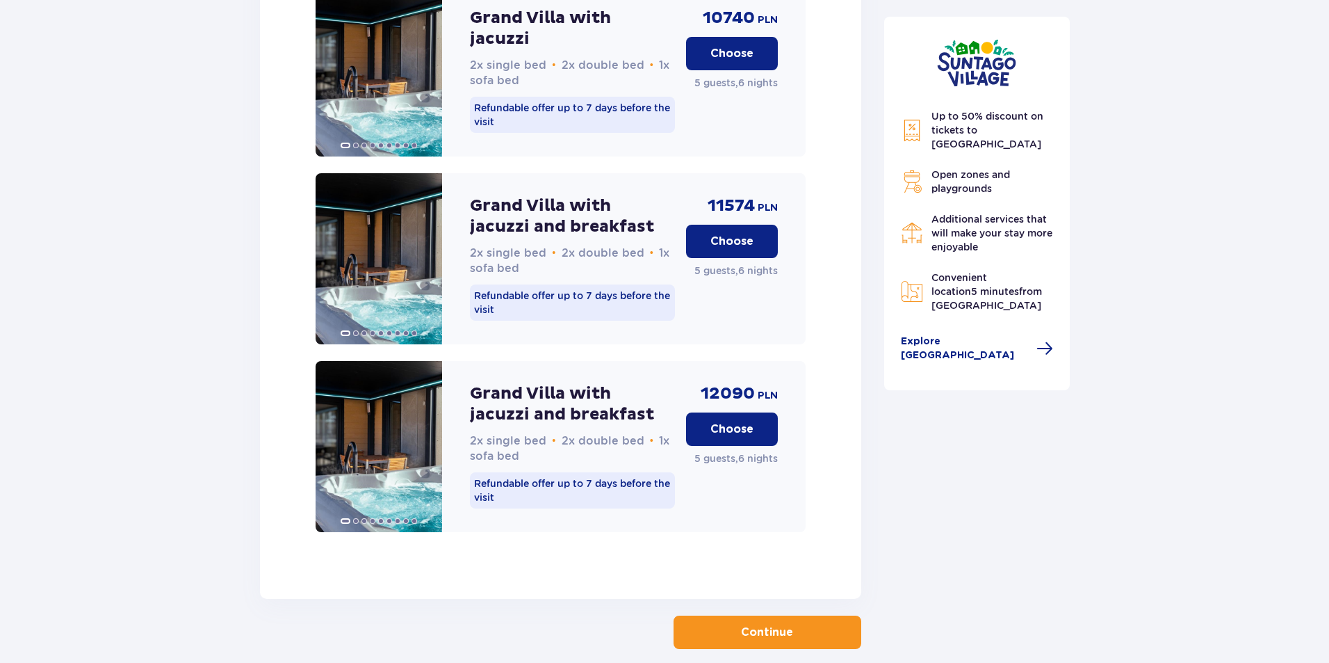
click at [798, 624] on span "button" at bounding box center [796, 632] width 17 height 17
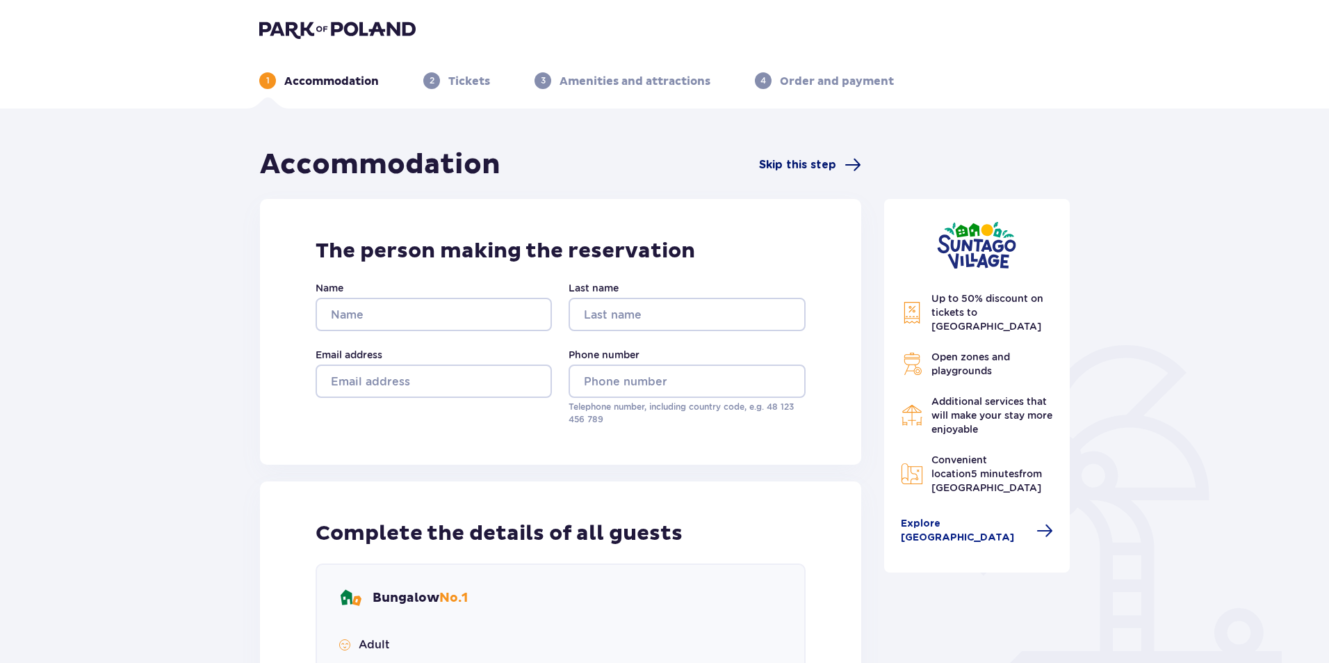
click at [801, 165] on font "Skip this step" at bounding box center [797, 164] width 77 height 11
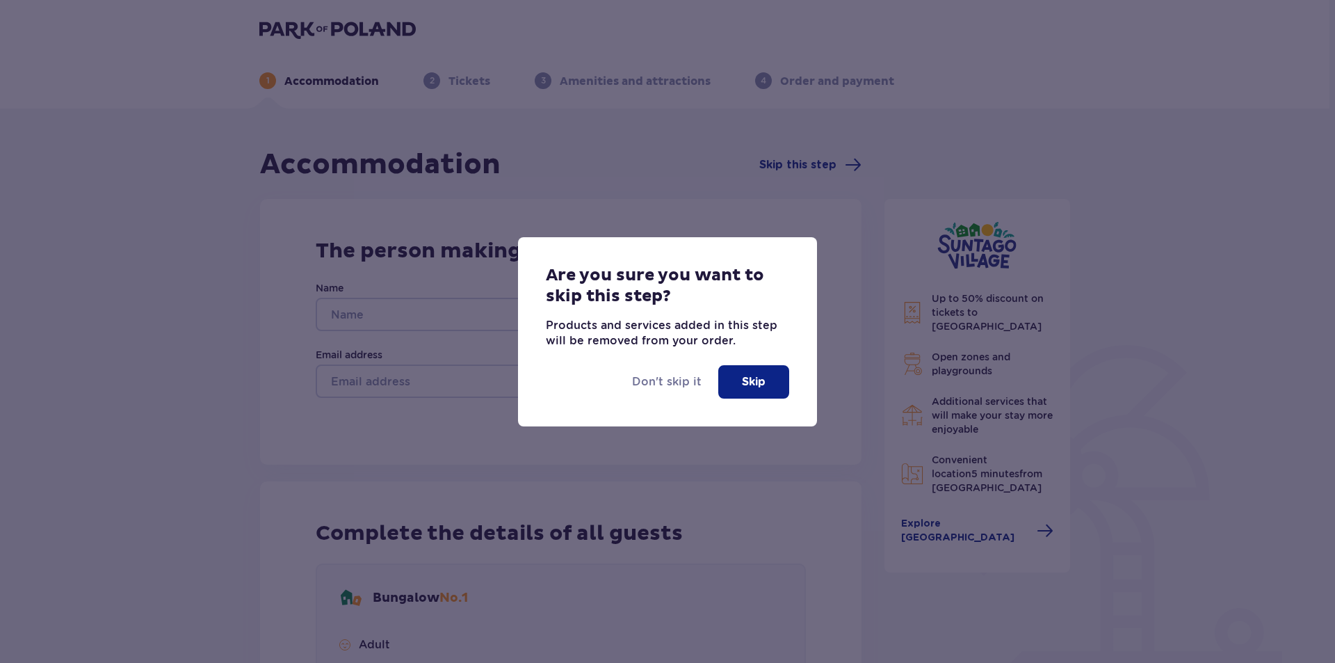
click at [758, 386] on font "Skip" at bounding box center [754, 381] width 24 height 11
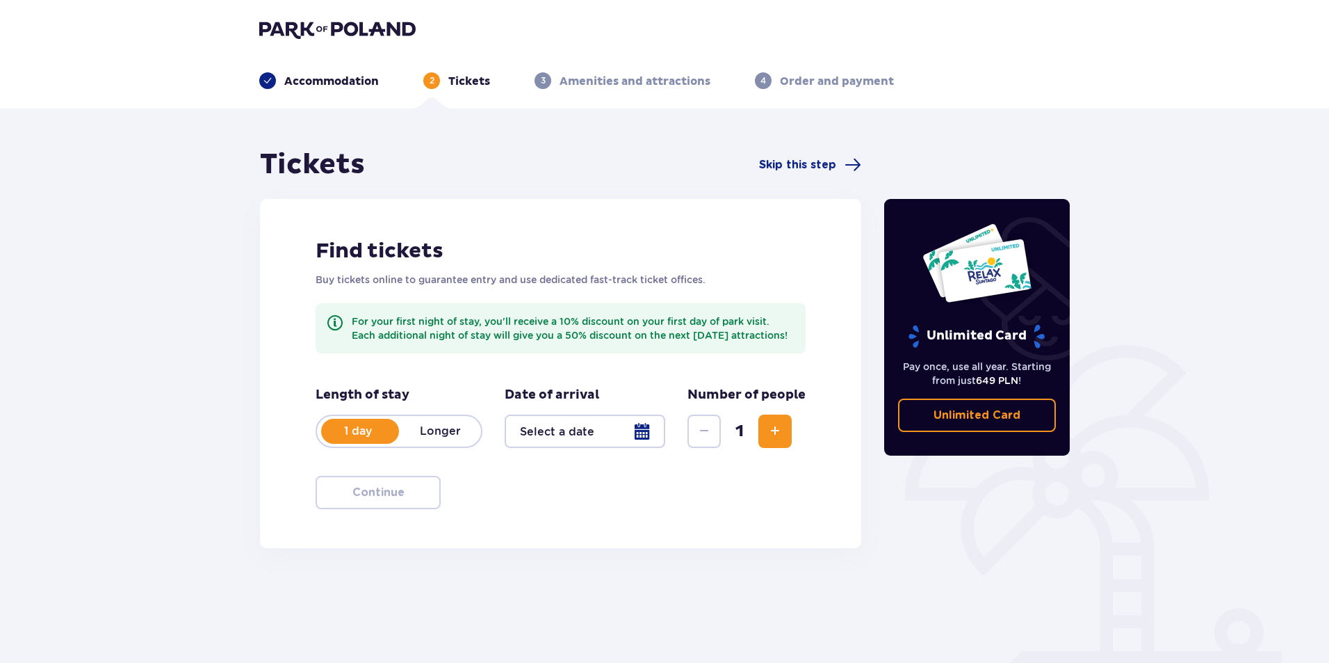
click at [275, 76] on span at bounding box center [267, 80] width 17 height 17
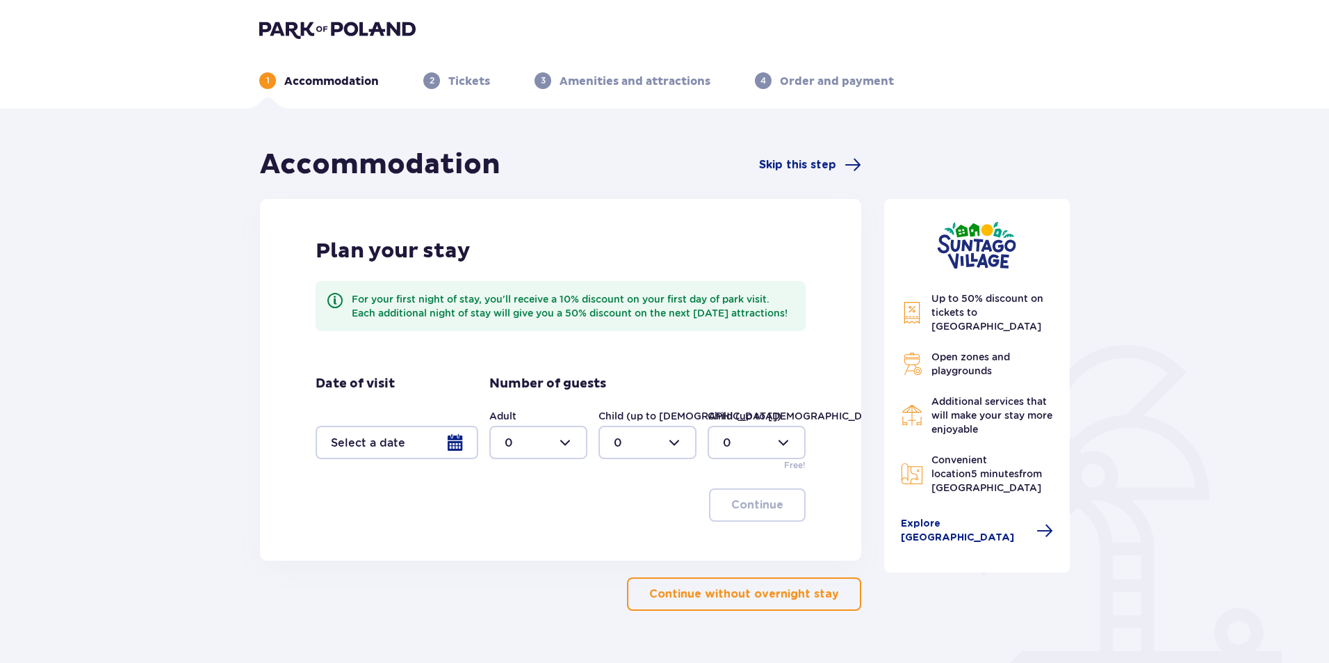
click at [458, 458] on div at bounding box center [397, 442] width 163 height 33
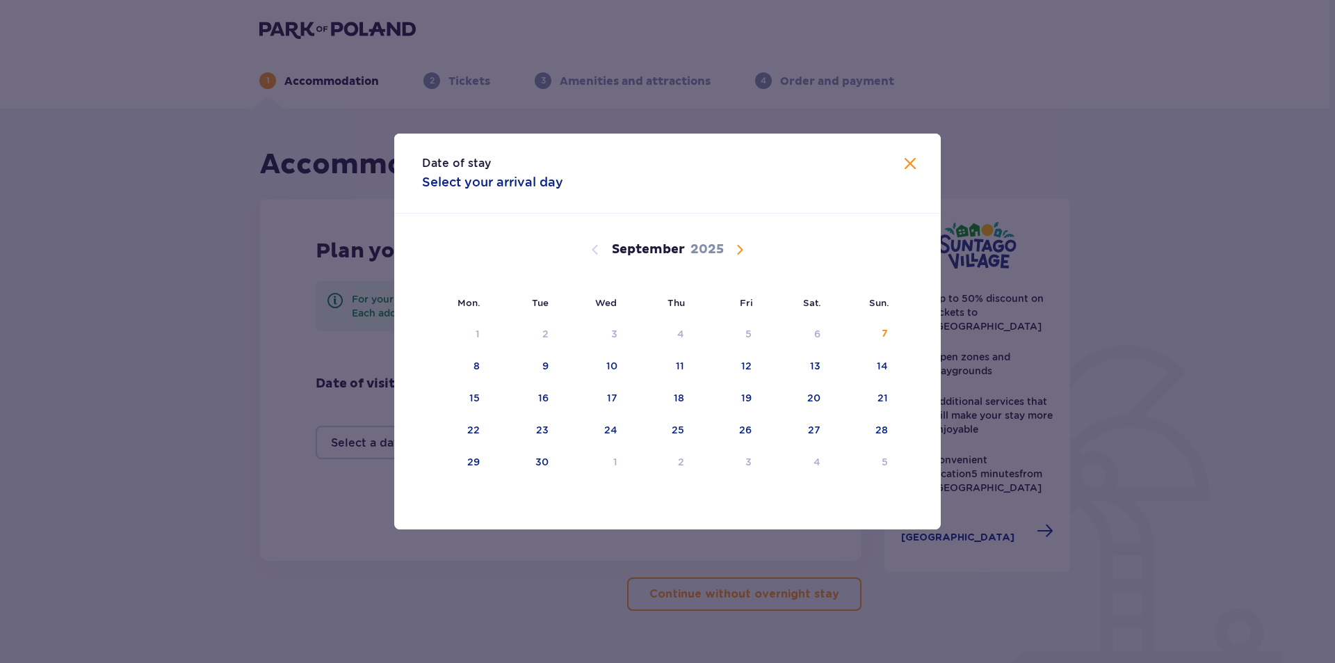
click at [739, 251] on span "Calendar" at bounding box center [739, 249] width 17 height 17
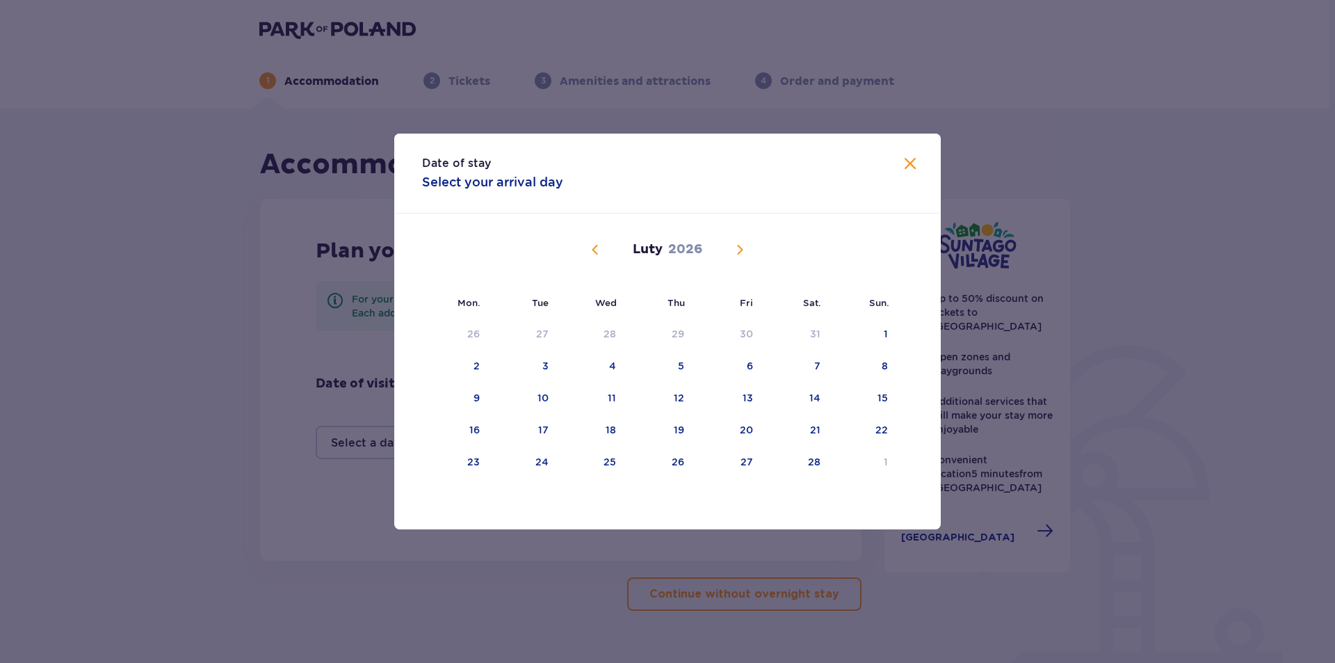
click at [739, 251] on span "Calendar" at bounding box center [739, 249] width 17 height 17
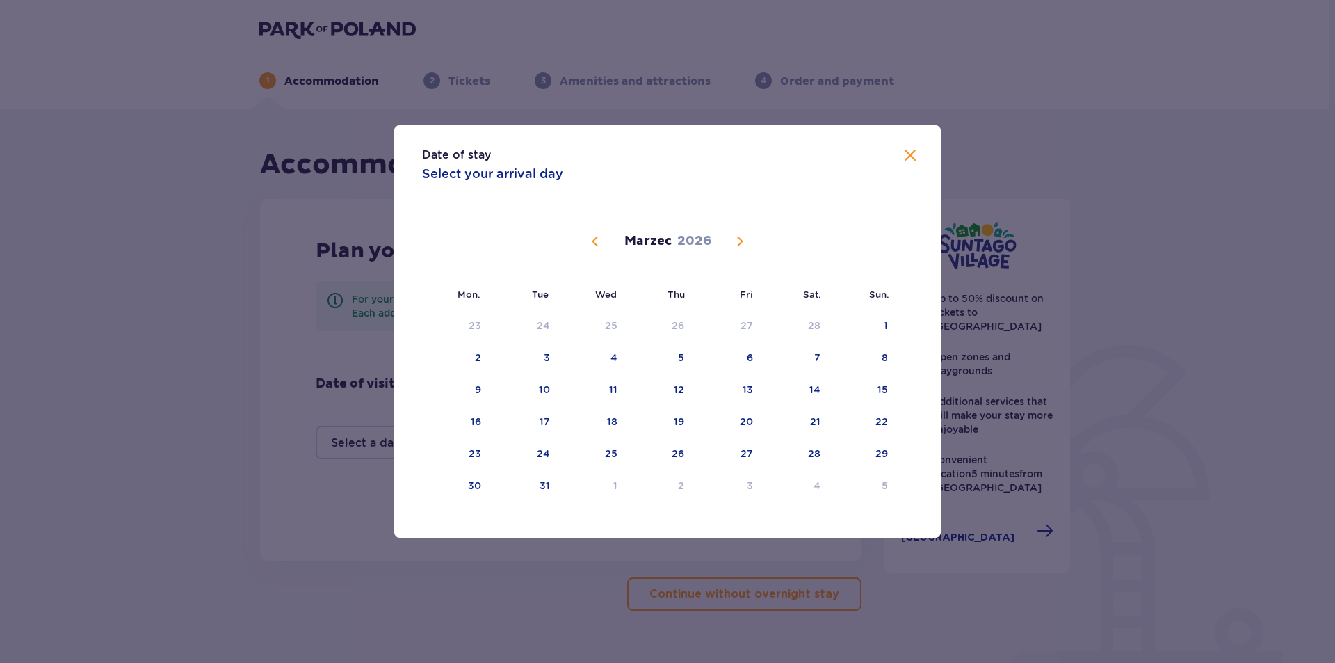
click at [739, 244] on span "Calendar" at bounding box center [739, 241] width 17 height 17
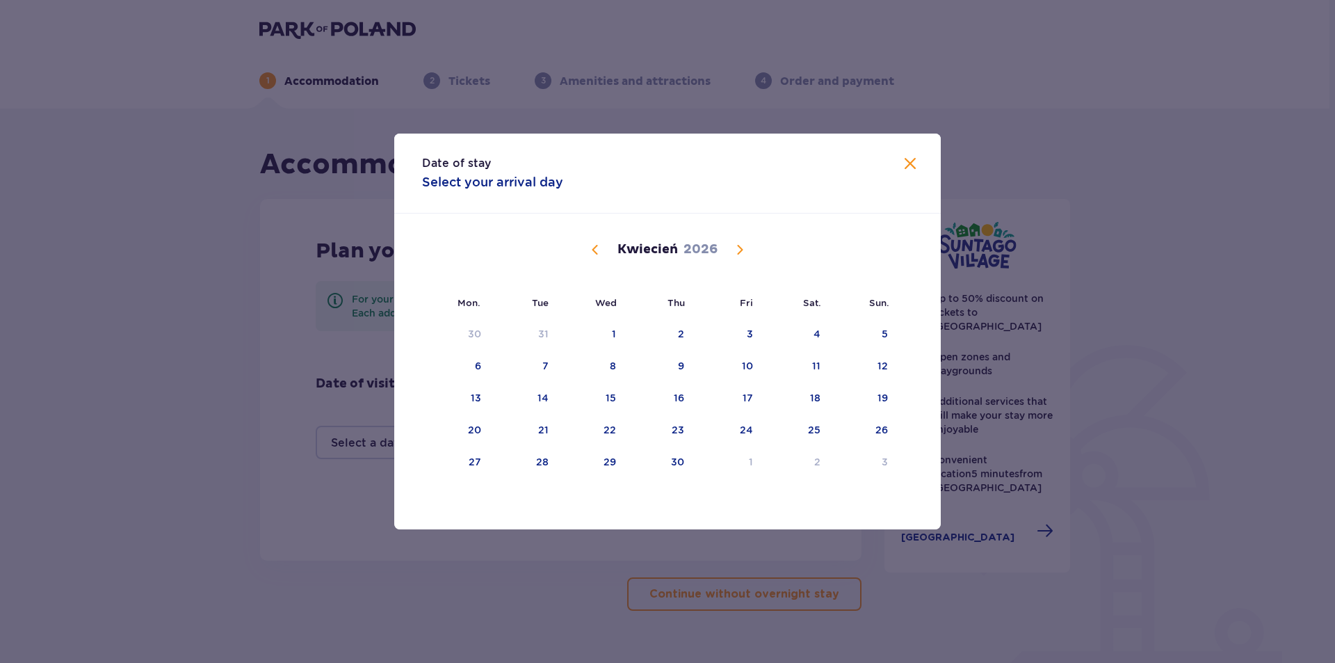
click at [738, 249] on span "Calendar" at bounding box center [739, 249] width 17 height 17
click at [740, 249] on span "Calendar" at bounding box center [739, 249] width 17 height 17
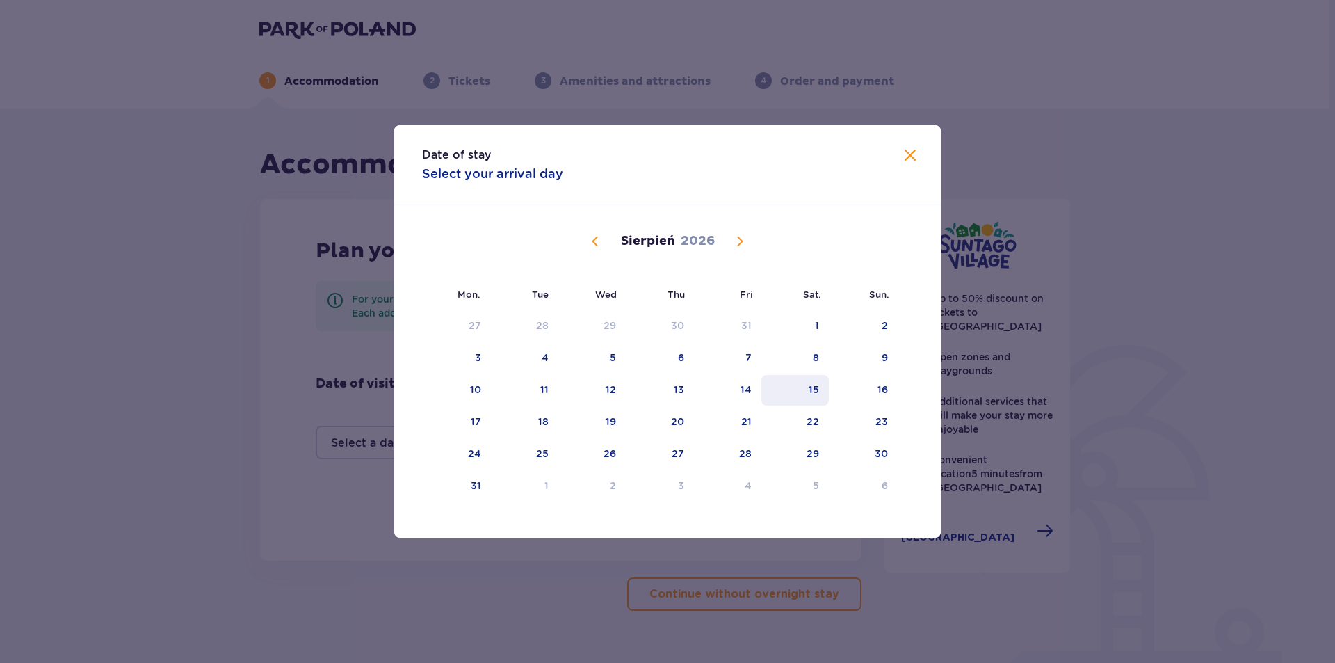
click at [819, 389] on div "15" at bounding box center [794, 390] width 67 height 31
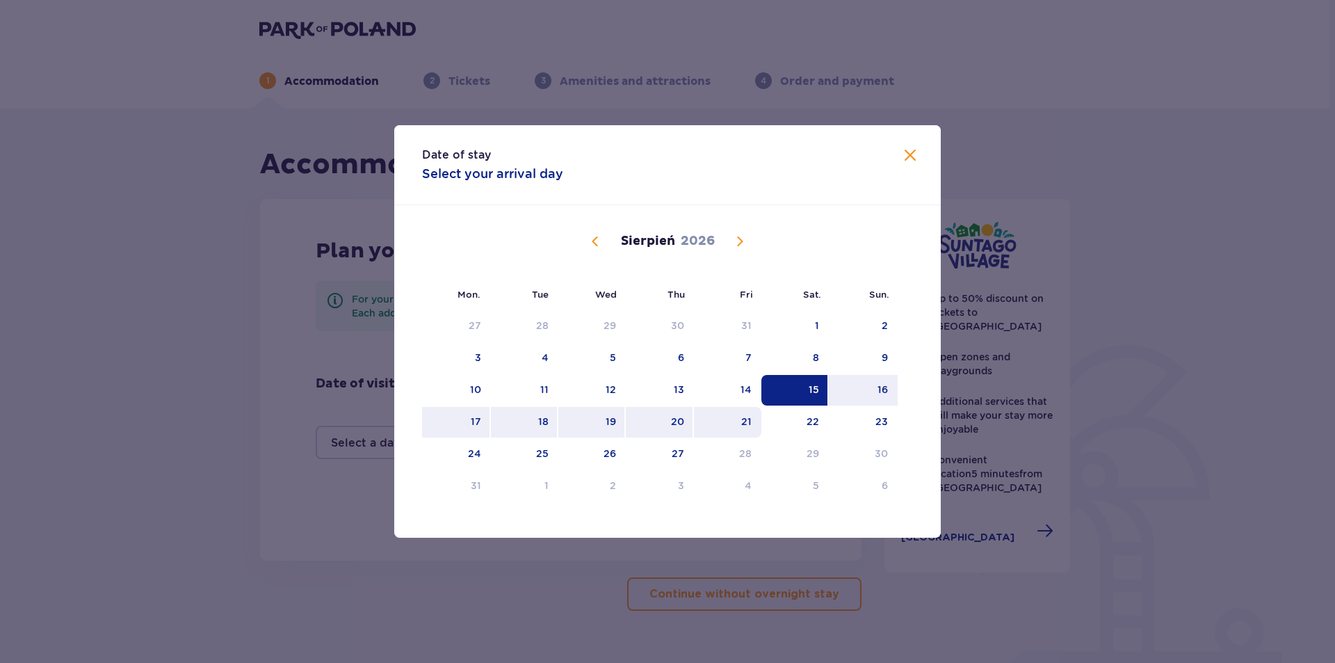
click at [750, 423] on div "21" at bounding box center [746, 421] width 10 height 14
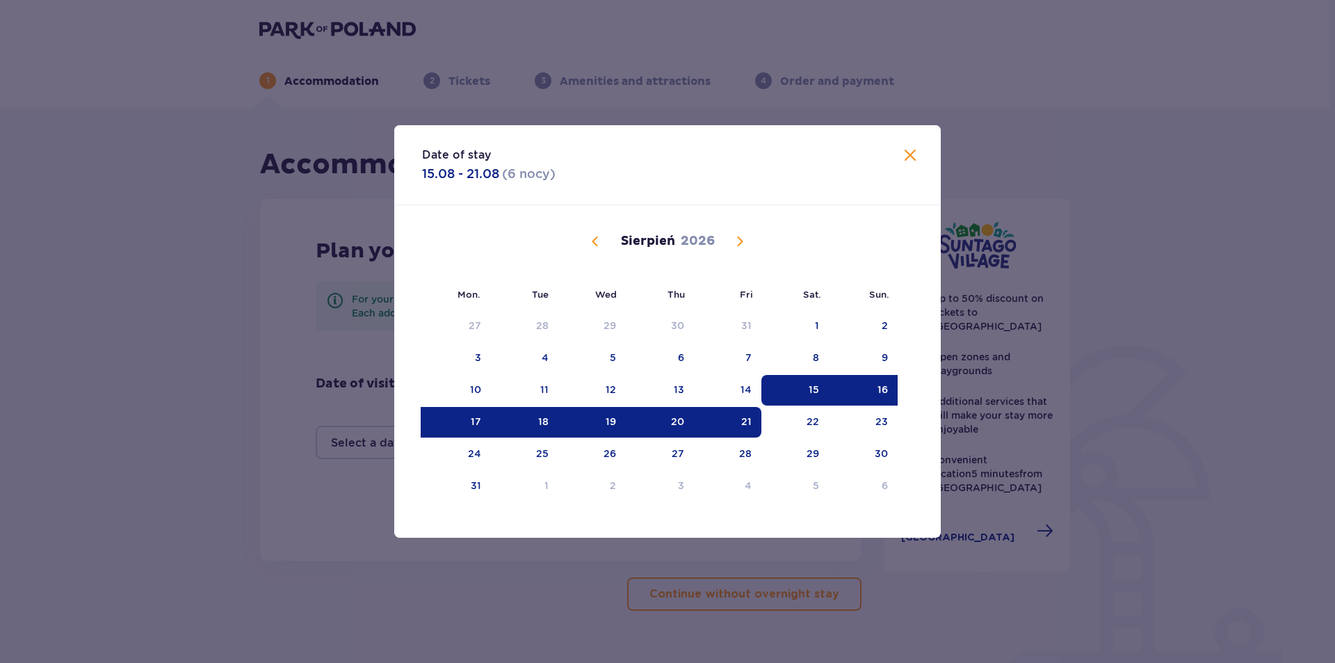
type input "[DATE] - [DATE]"
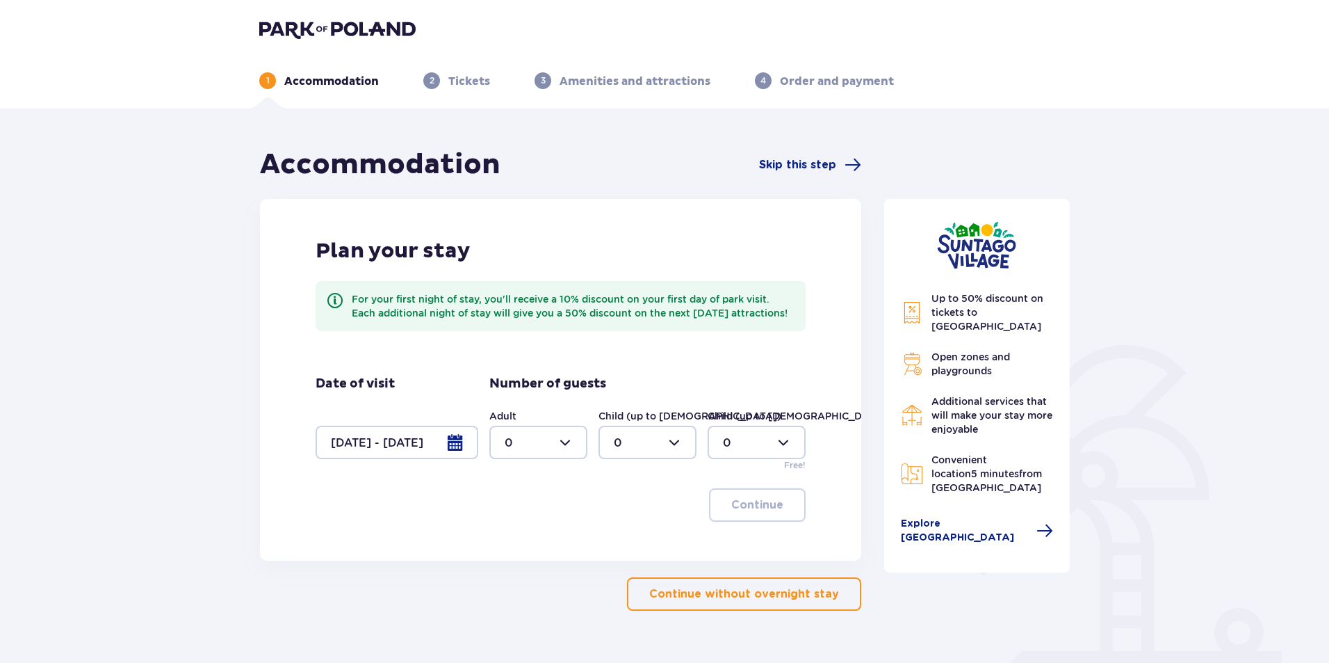
click at [558, 458] on div at bounding box center [538, 442] width 98 height 33
click at [508, 583] on font "3" at bounding box center [508, 585] width 7 height 13
type input "3"
click at [677, 455] on div at bounding box center [648, 442] width 98 height 33
click at [622, 560] on div "2" at bounding box center [647, 556] width 67 height 15
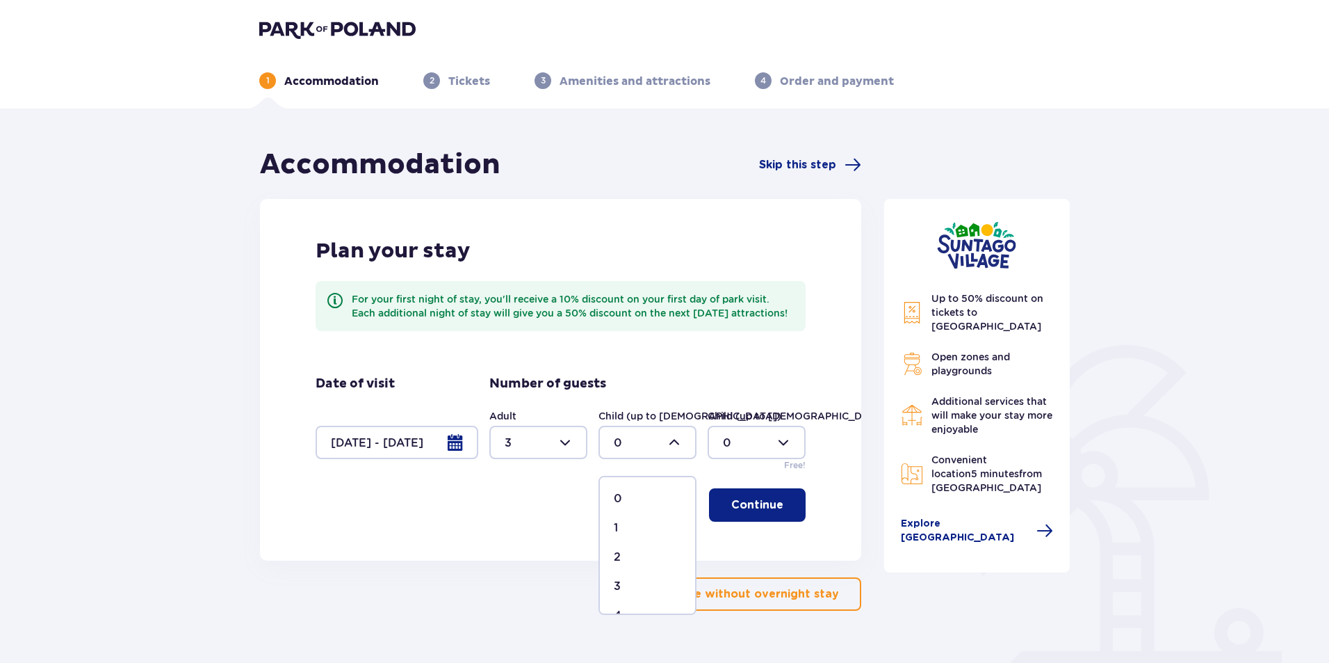
type input "2"
click at [752, 510] on font "Continue" at bounding box center [757, 504] width 52 height 11
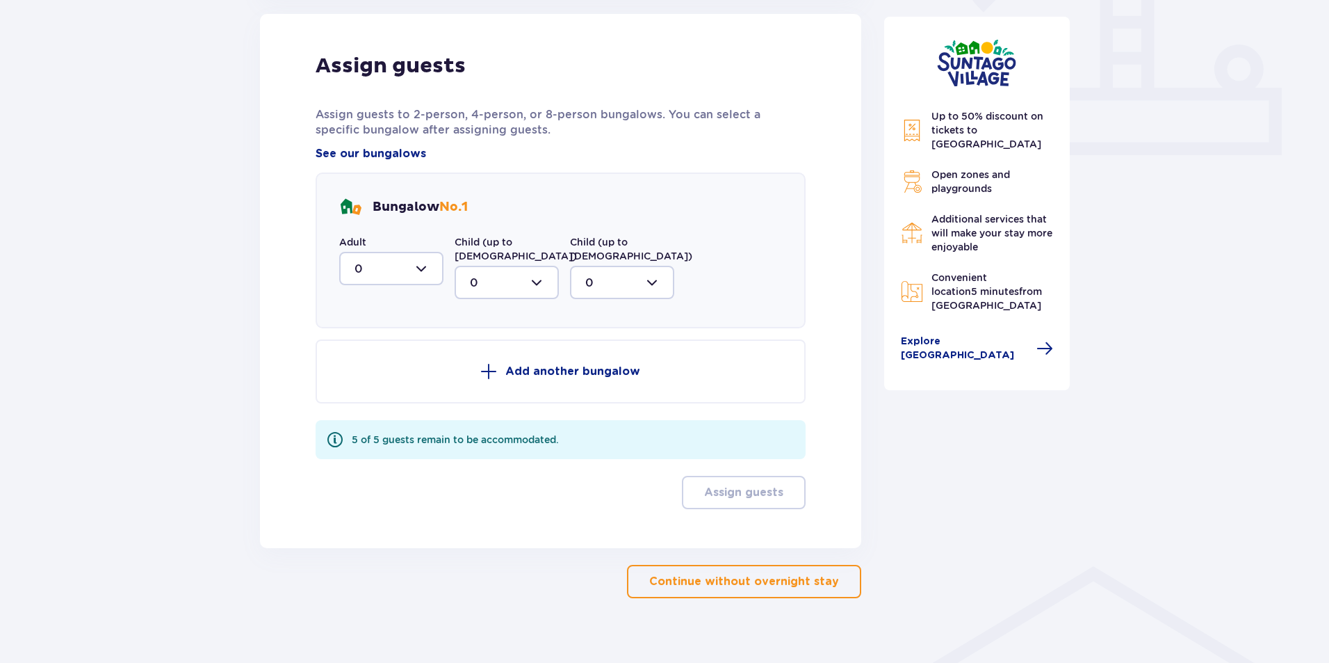
scroll to position [574, 0]
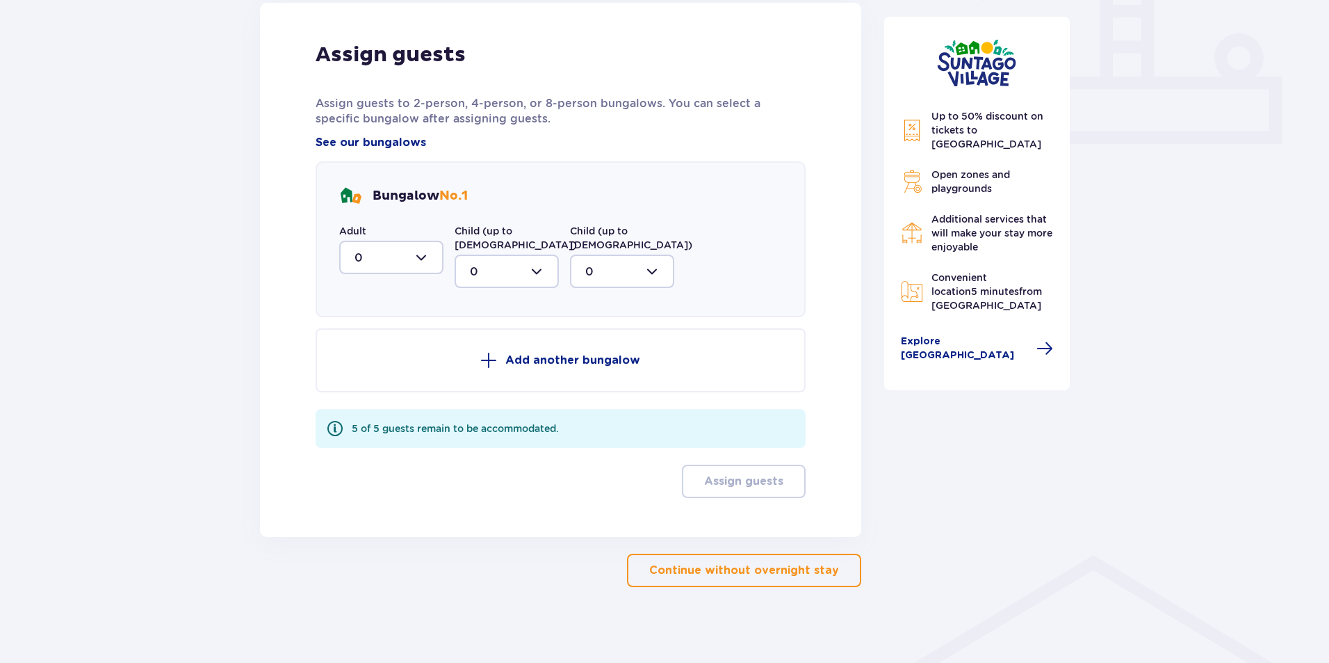
click at [428, 270] on div at bounding box center [391, 257] width 104 height 33
drag, startPoint x: 359, startPoint y: 400, endPoint x: 403, endPoint y: 368, distance: 54.1
click at [359, 394] on font "3" at bounding box center [358, 386] width 7 height 13
type input "3"
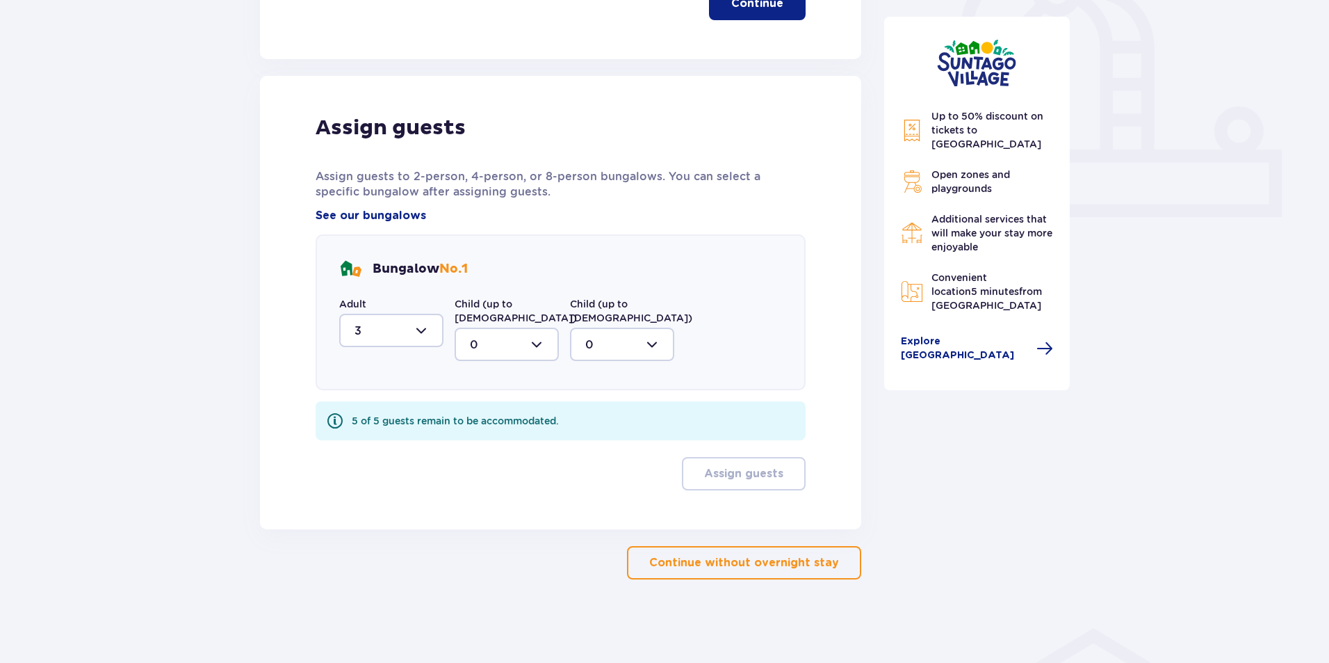
click at [546, 346] on div at bounding box center [507, 343] width 104 height 33
click at [480, 442] on div "2" at bounding box center [507, 444] width 74 height 15
type input "2"
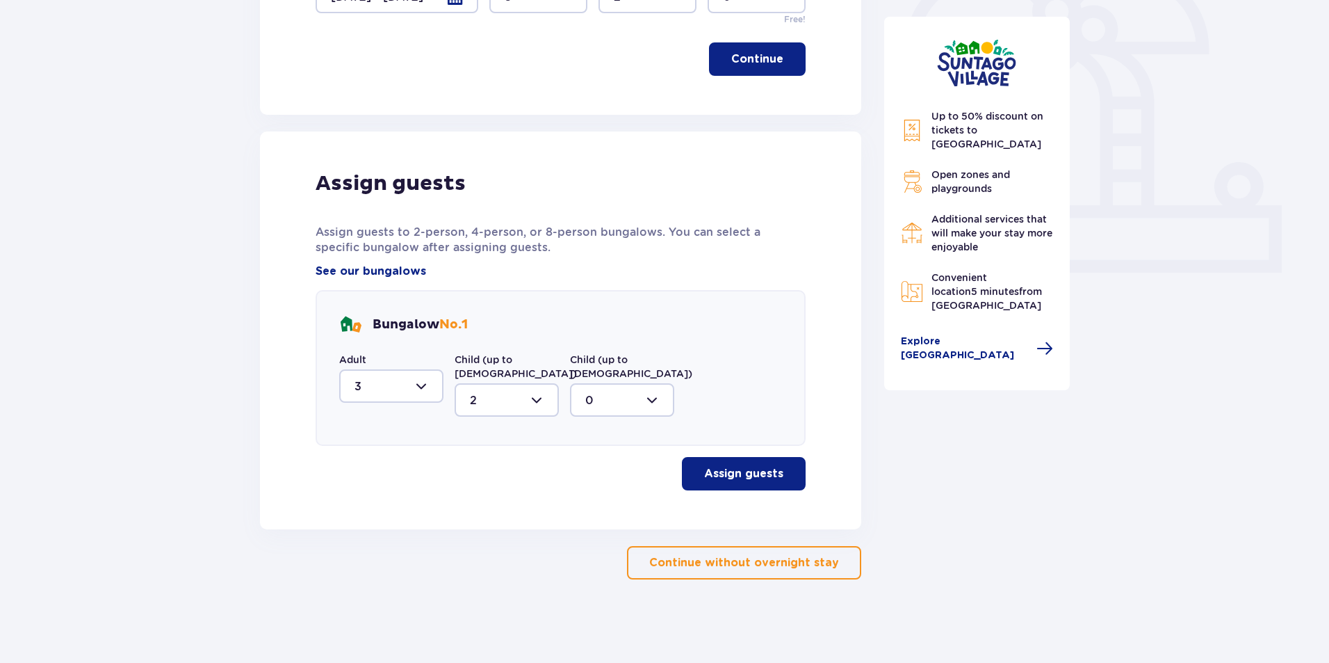
click at [765, 476] on font "Assign guests" at bounding box center [743, 473] width 79 height 11
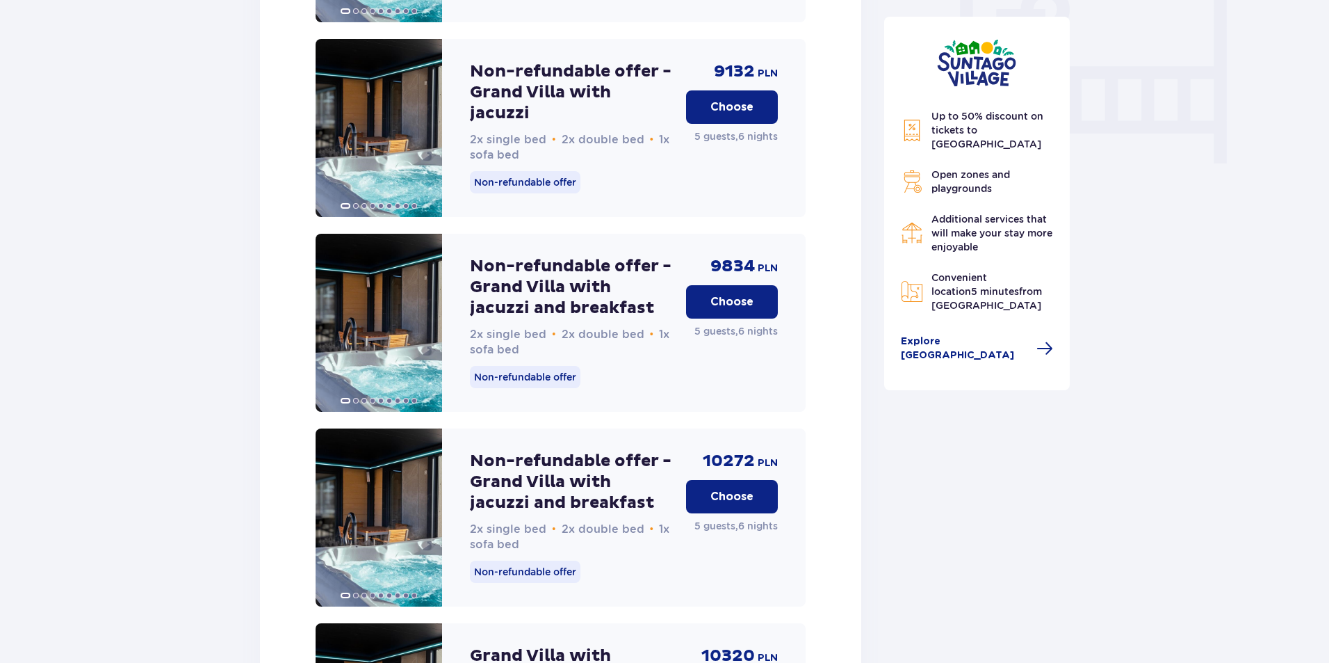
scroll to position [1475, 0]
